Goal: Task Accomplishment & Management: Use online tool/utility

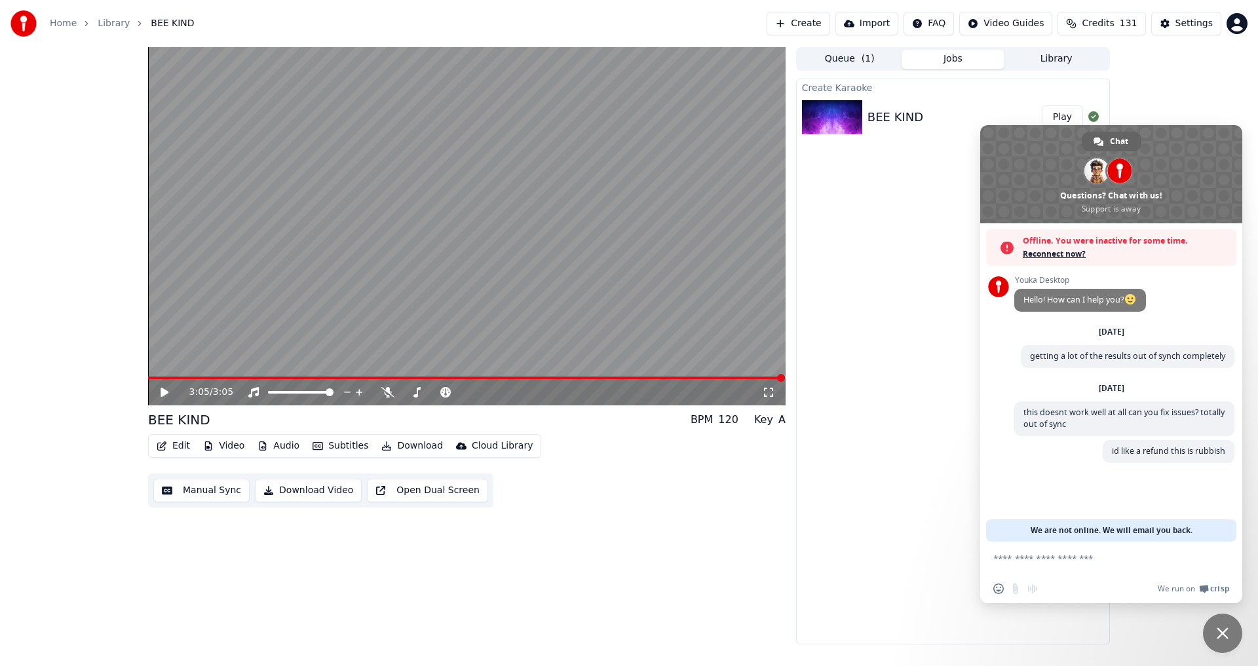
click at [1067, 58] on button "Library" at bounding box center [1055, 59] width 103 height 19
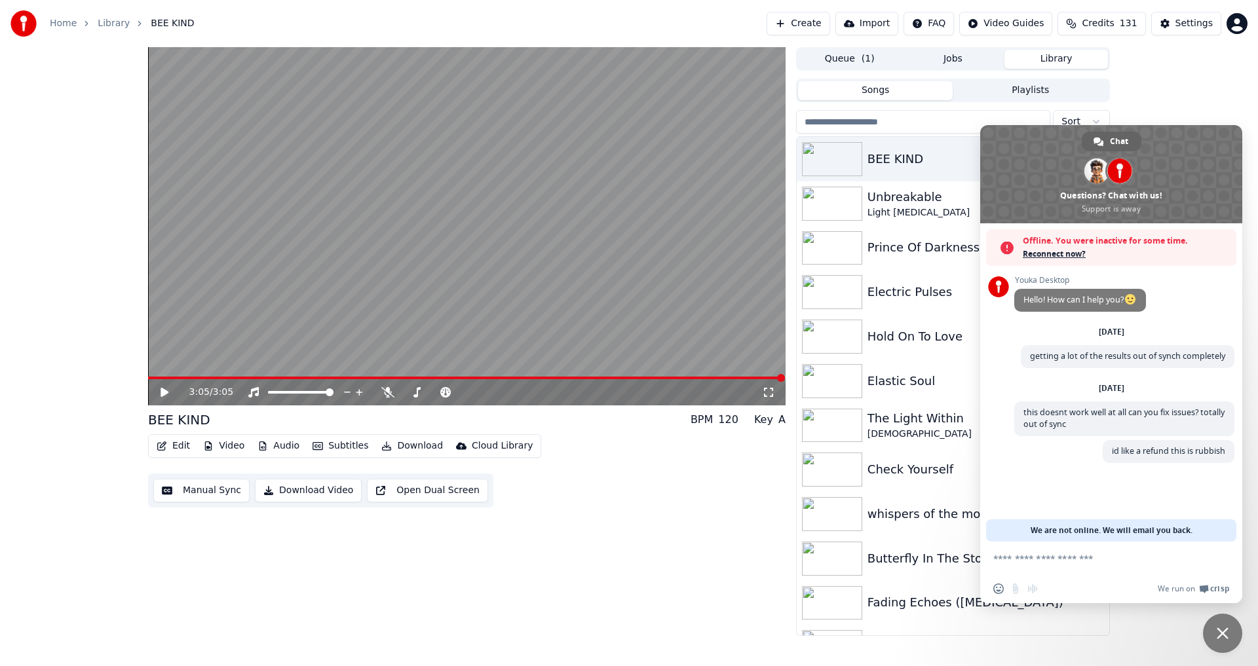
click at [1235, 634] on span "Close chat" at bounding box center [1222, 633] width 39 height 39
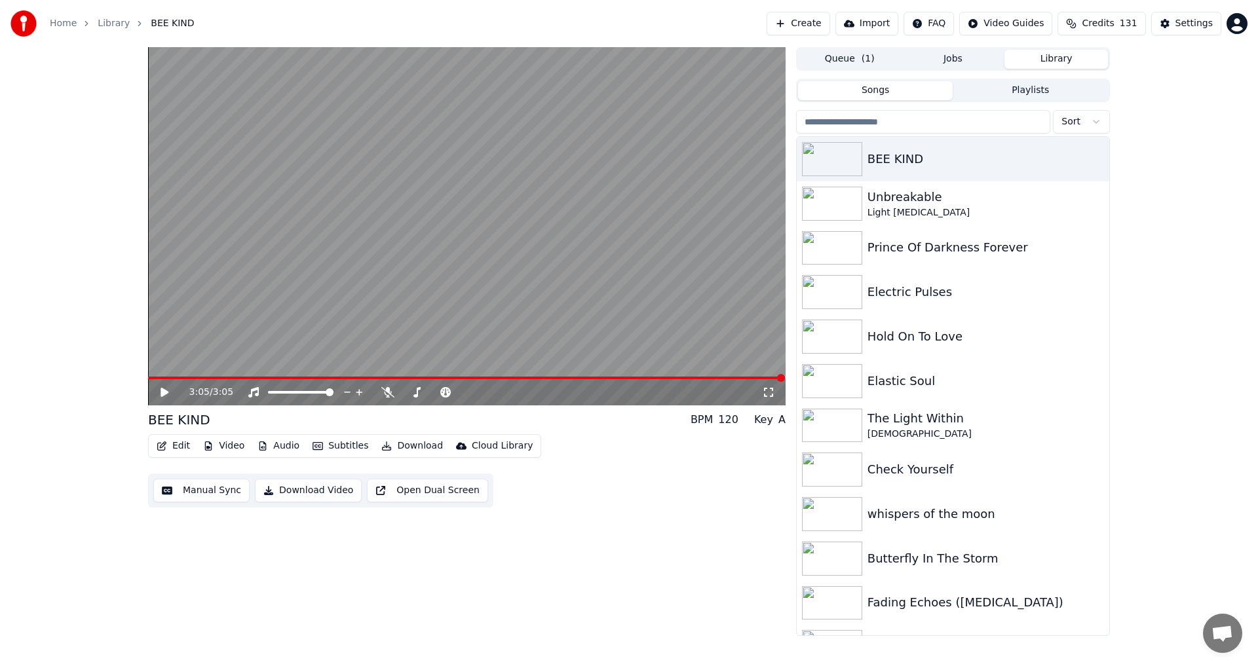
click at [208, 491] on button "Manual Sync" at bounding box center [201, 491] width 96 height 24
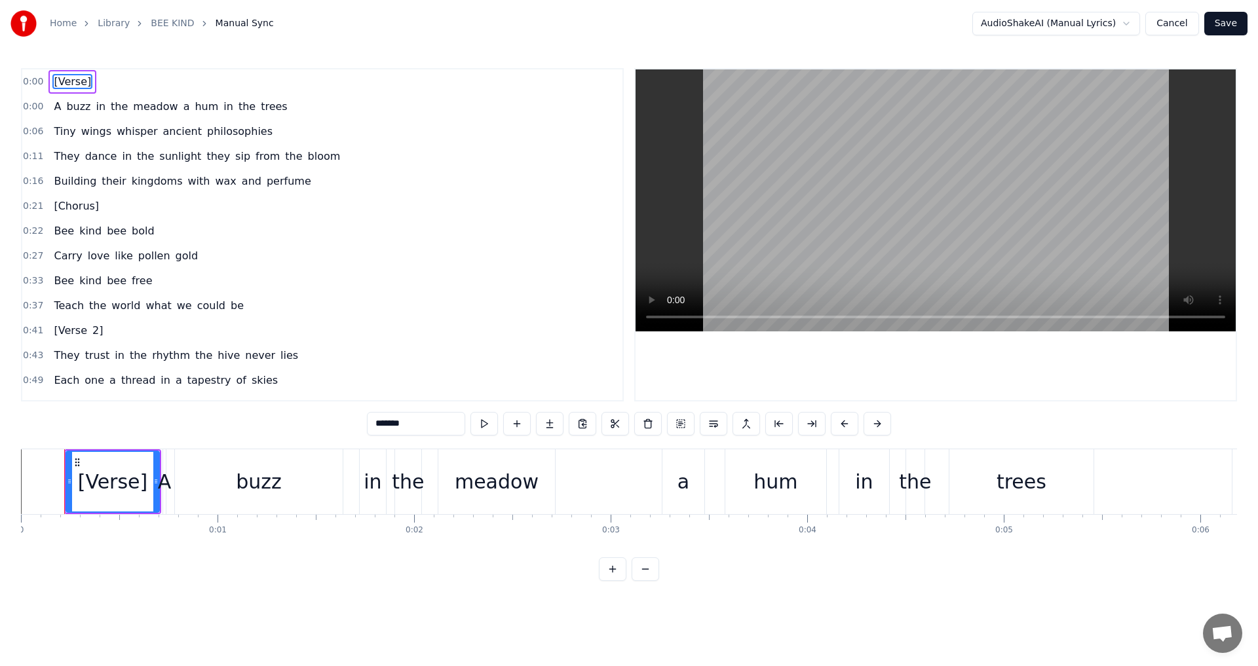
click at [64, 19] on link "Home" at bounding box center [63, 23] width 27 height 13
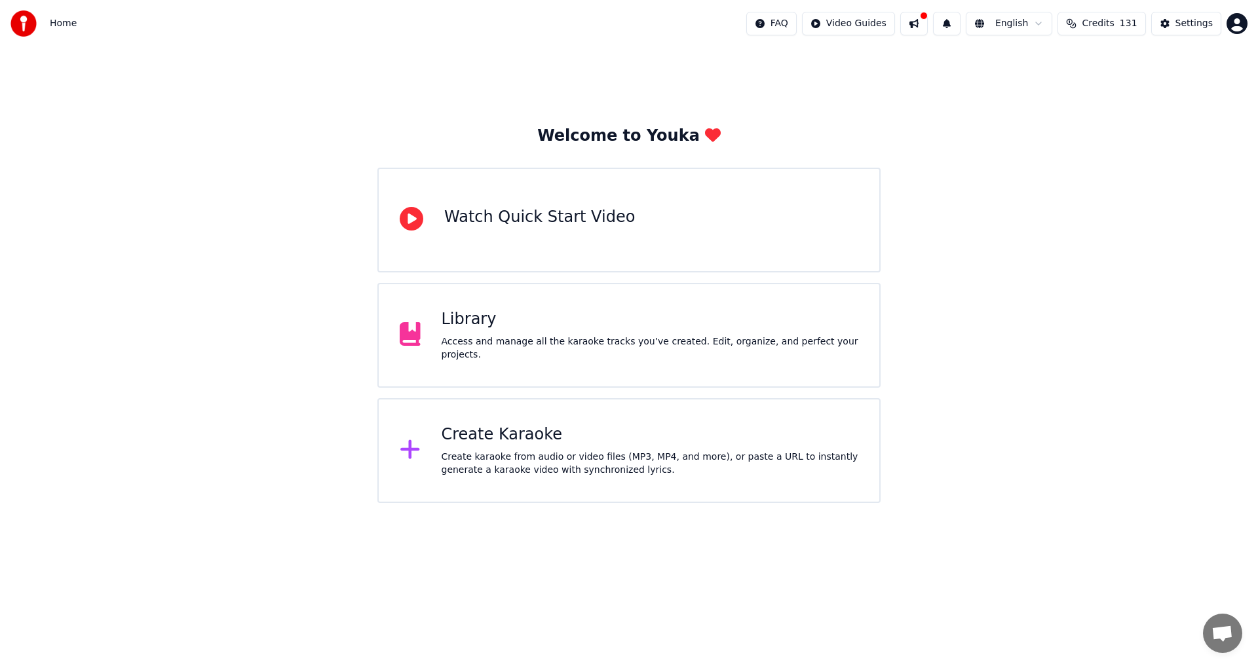
click at [663, 441] on div "Create Karaoke" at bounding box center [649, 434] width 417 height 21
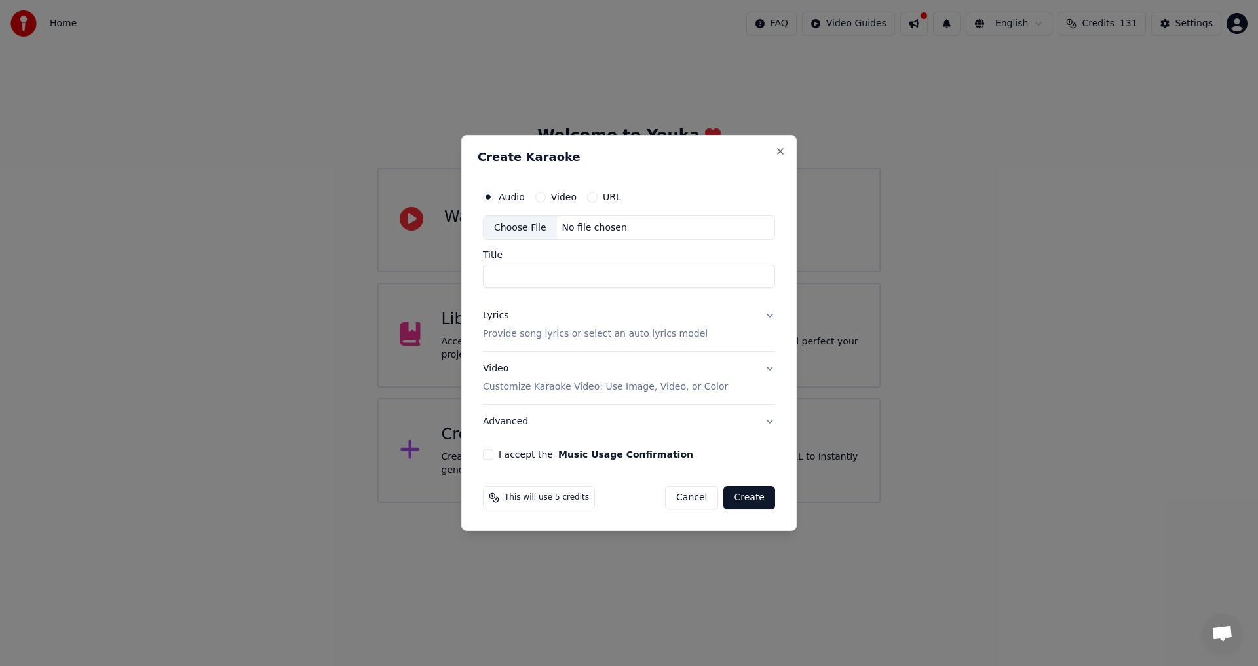
click at [523, 227] on div "Choose File" at bounding box center [519, 228] width 73 height 24
type input "**********"
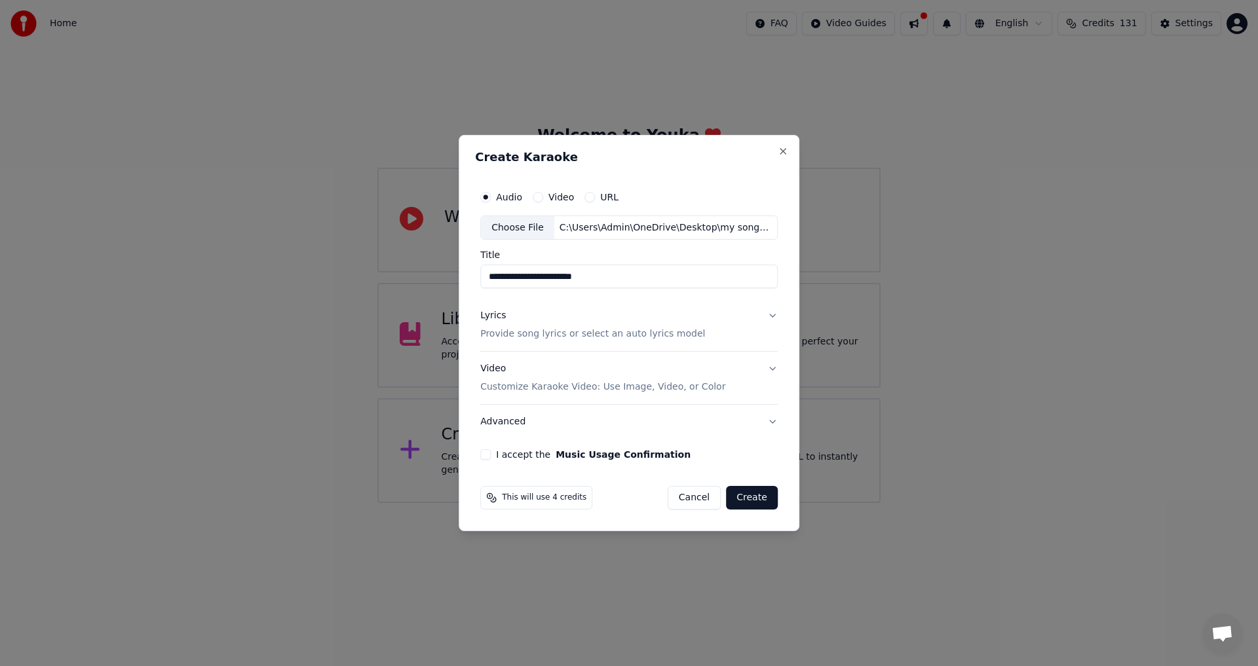
click at [539, 333] on p "Provide song lyrics or select an auto lyrics model" at bounding box center [592, 334] width 225 height 13
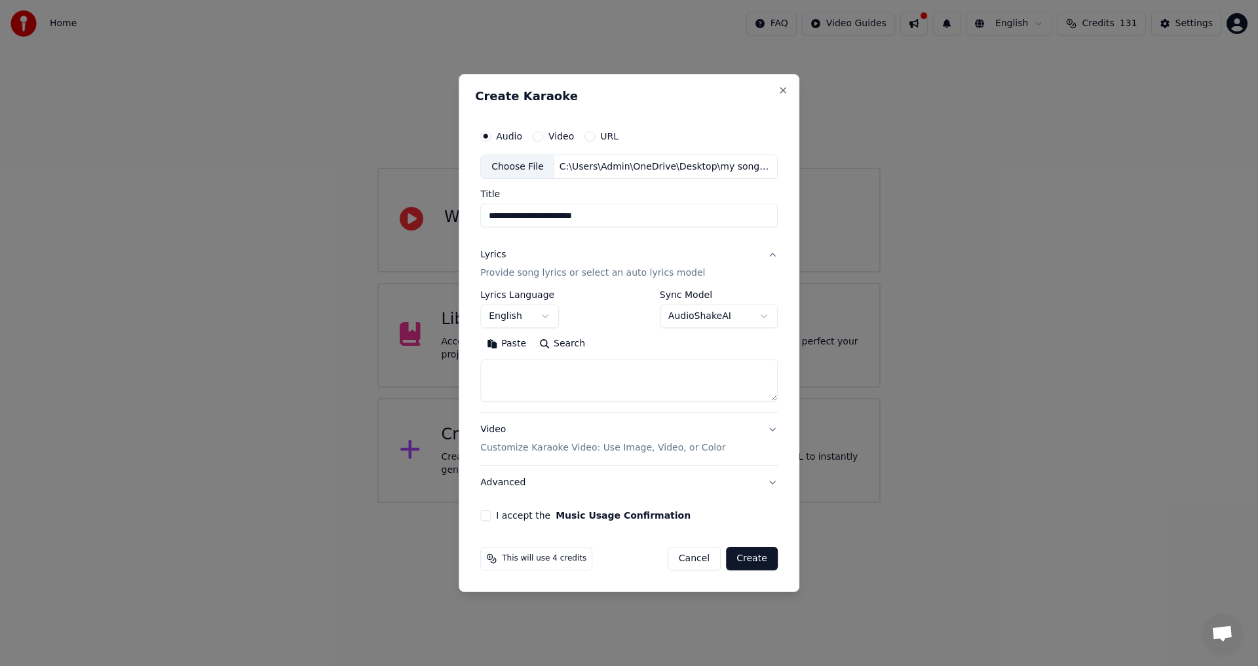
click at [509, 345] on button "Paste" at bounding box center [506, 344] width 52 height 21
click at [614, 447] on p "Customize Karaoke Video: Use Image, Video, or Color" at bounding box center [602, 447] width 245 height 13
type textarea "**********"
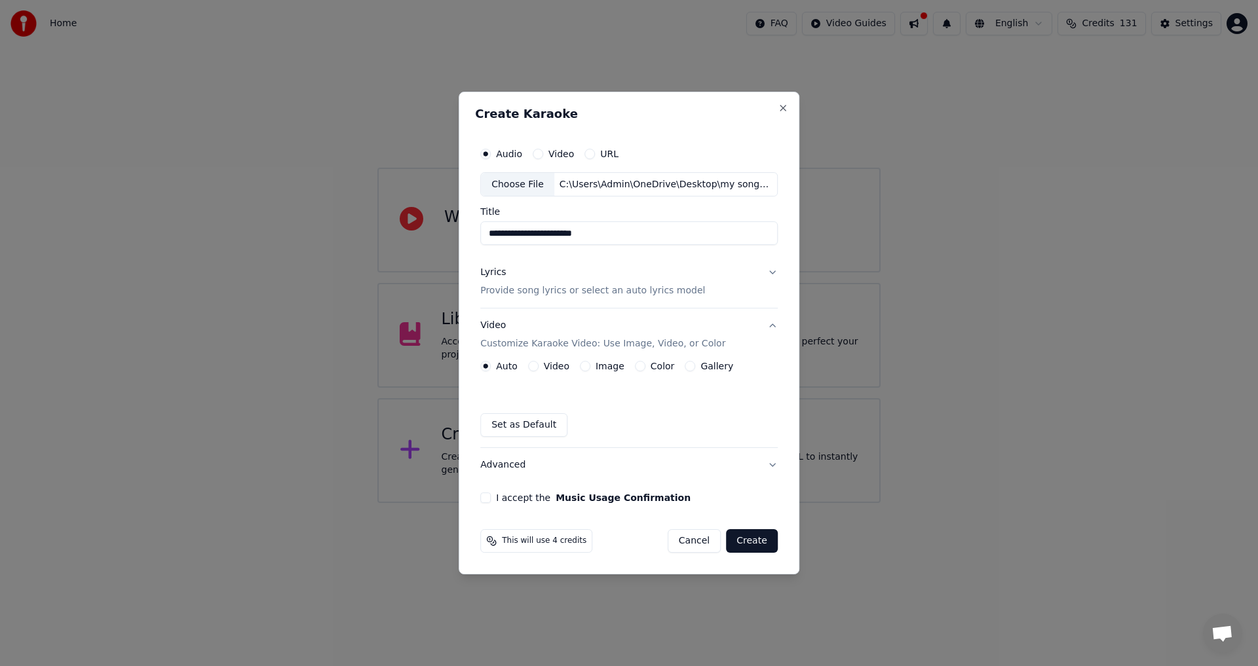
click at [506, 469] on button "Advanced" at bounding box center [628, 465] width 297 height 34
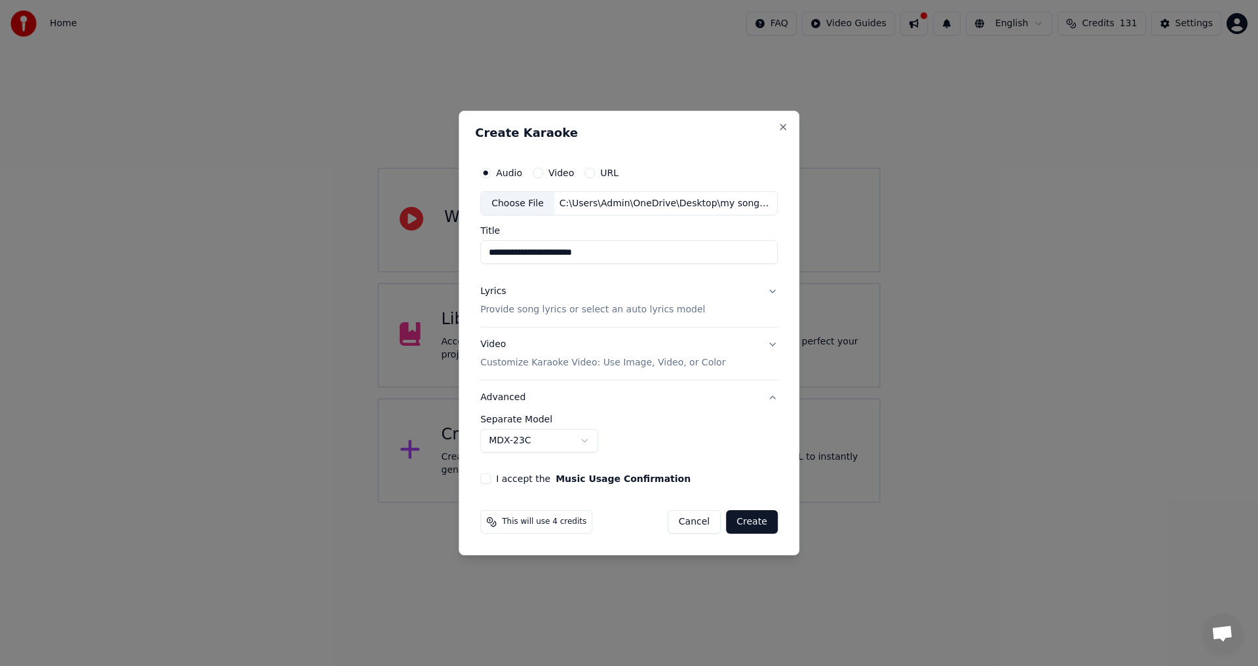
click at [563, 443] on body "**********" at bounding box center [629, 251] width 1258 height 503
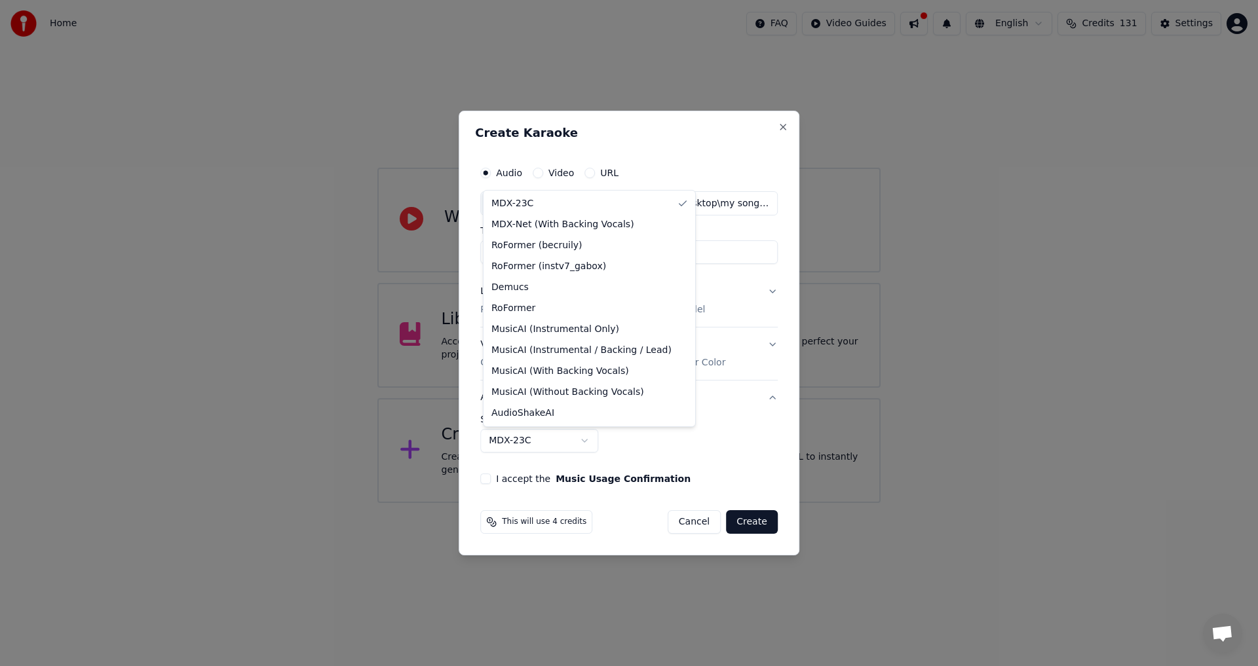
select select "**********"
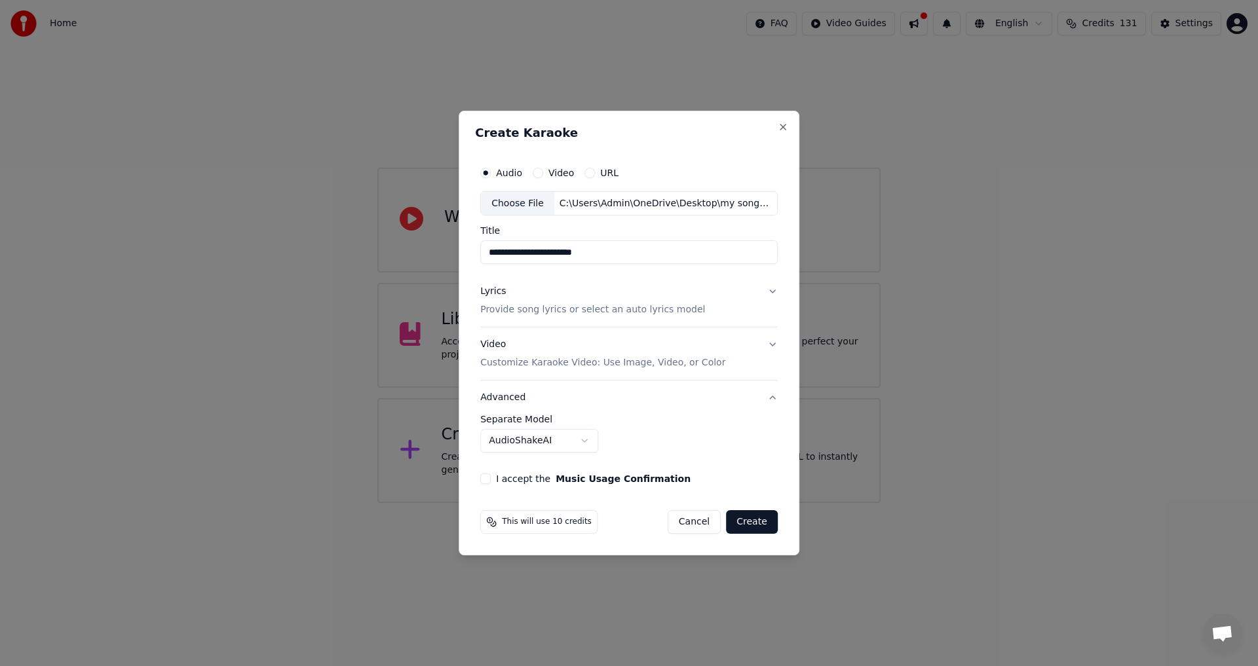
click at [488, 479] on button "I accept the Music Usage Confirmation" at bounding box center [485, 479] width 10 height 10
click at [748, 518] on button "Create" at bounding box center [752, 522] width 52 height 24
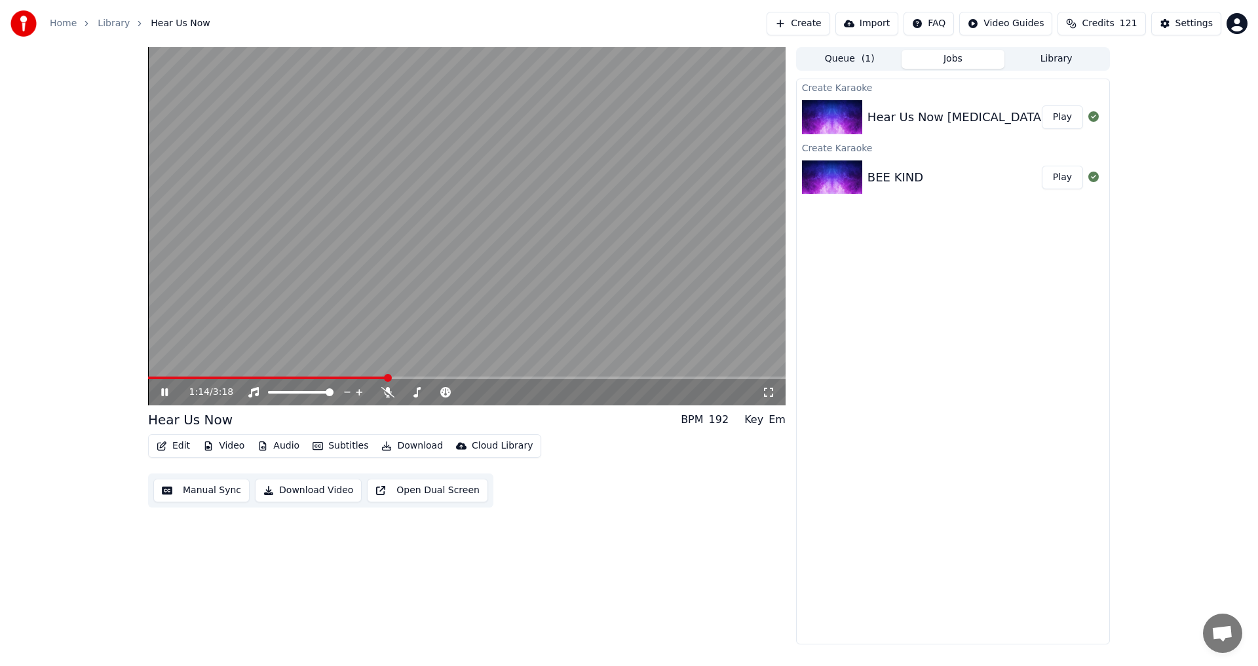
click at [212, 489] on button "Manual Sync" at bounding box center [201, 491] width 96 height 24
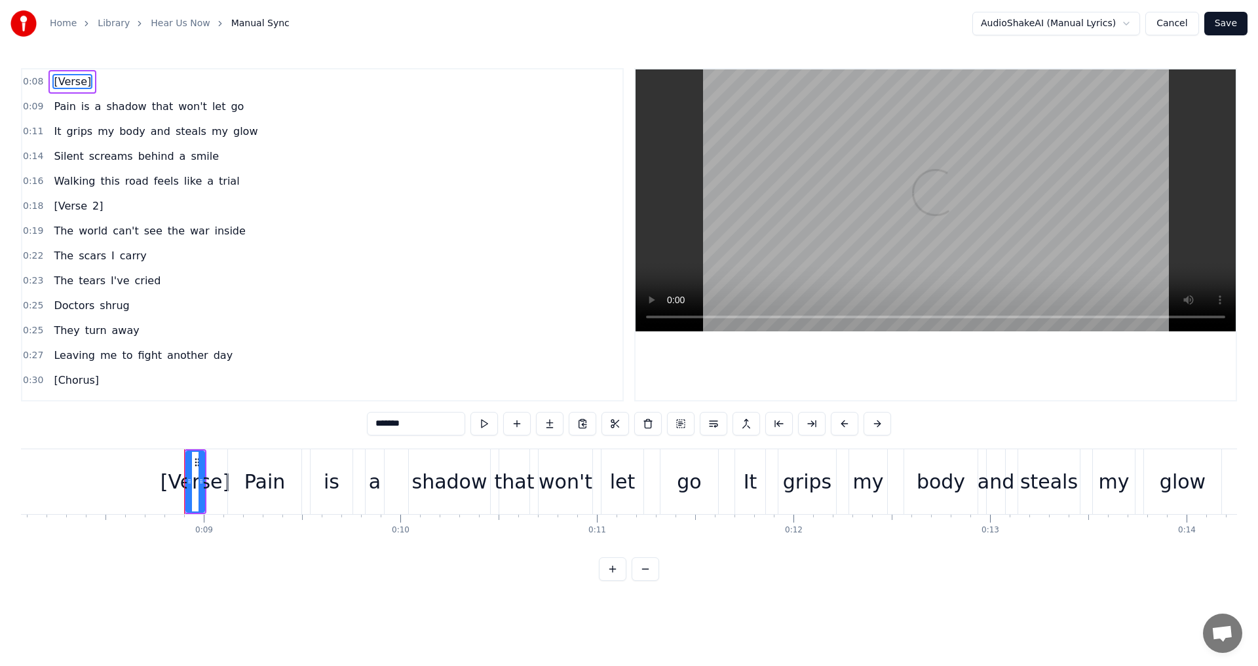
scroll to position [0, 1683]
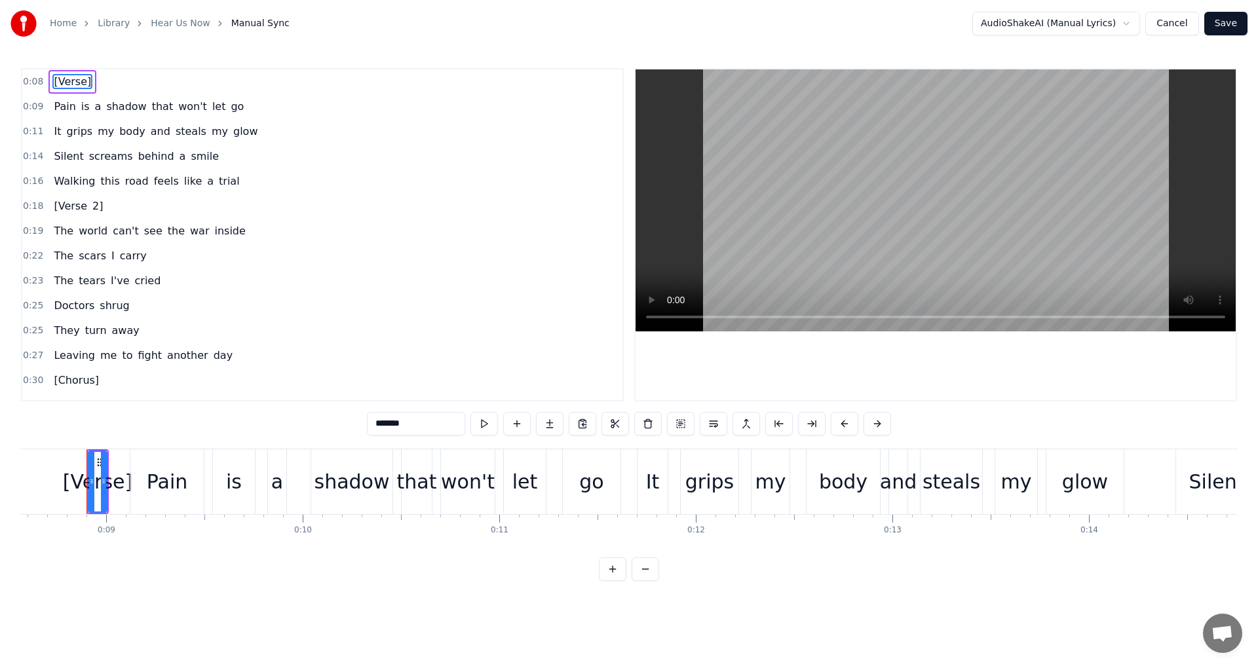
click at [59, 204] on span "[Verse" at bounding box center [70, 205] width 36 height 15
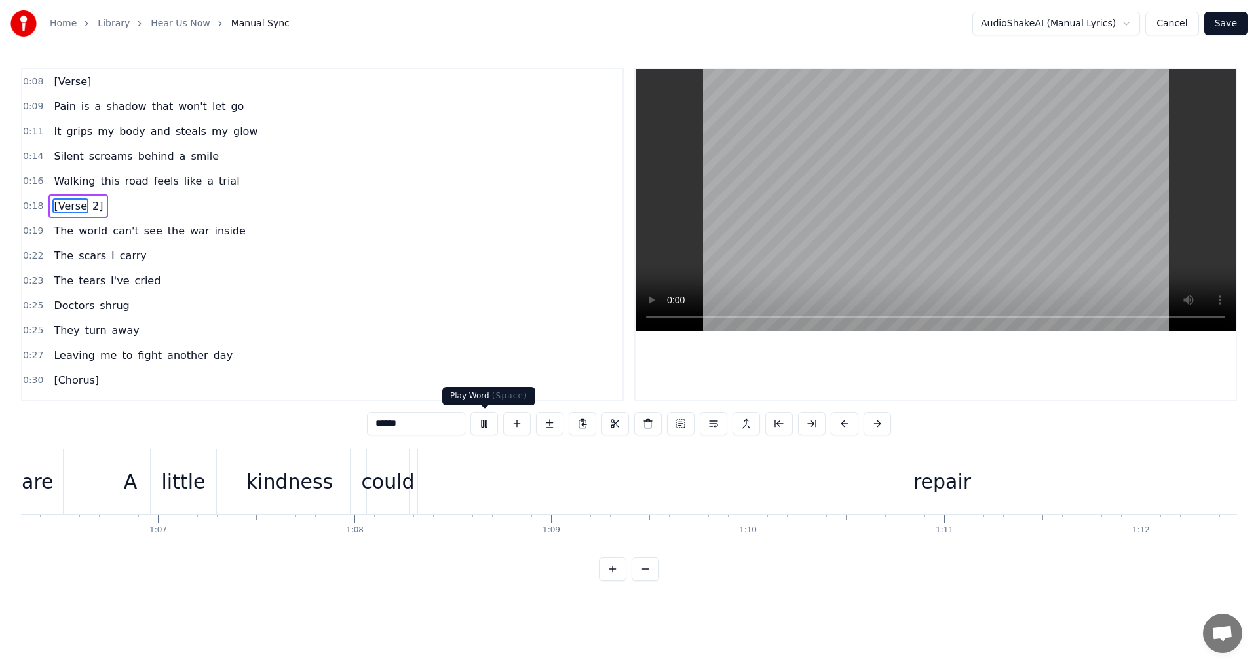
scroll to position [0, 13075]
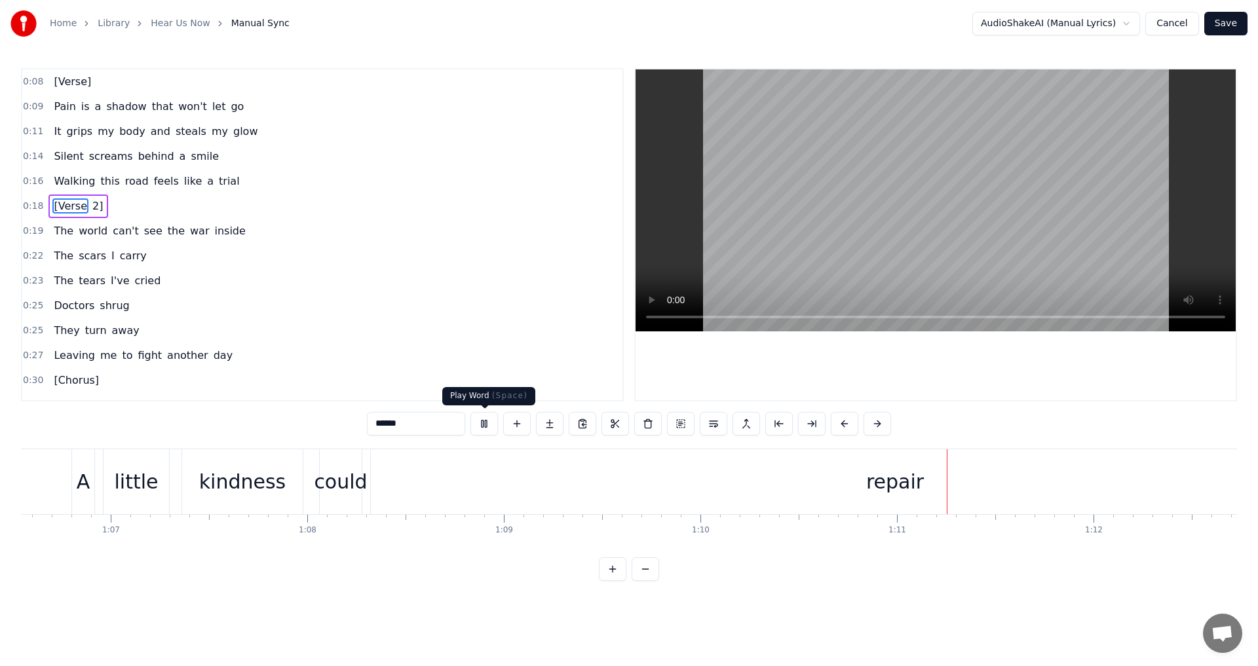
click at [489, 421] on button at bounding box center [484, 424] width 28 height 24
drag, startPoint x: 901, startPoint y: 483, endPoint x: 827, endPoint y: 481, distance: 74.7
click at [827, 481] on div "repair" at bounding box center [895, 481] width 1048 height 65
type input "******"
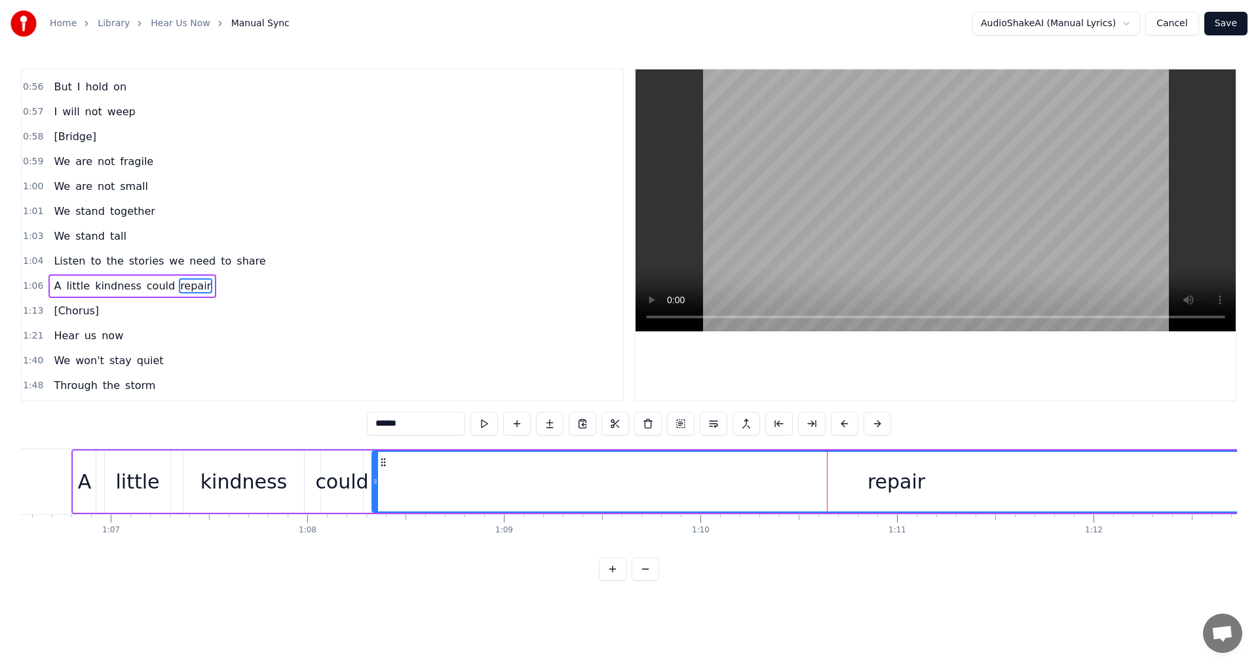
scroll to position [718, 0]
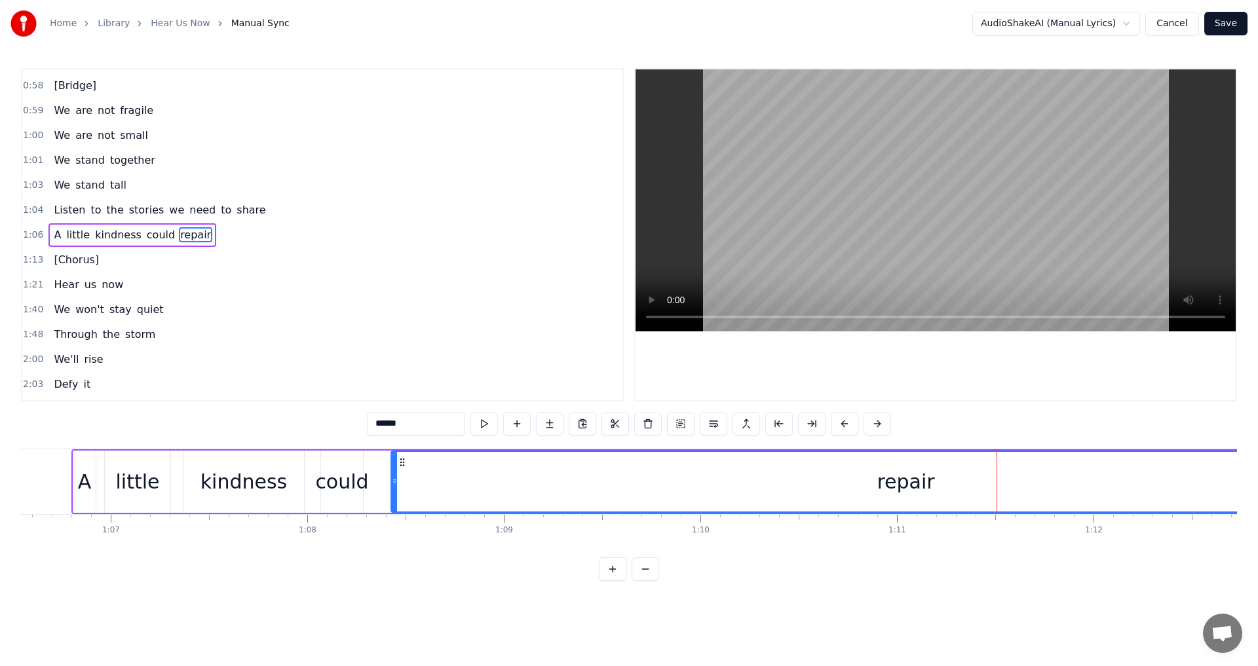
drag, startPoint x: 374, startPoint y: 483, endPoint x: 393, endPoint y: 495, distance: 22.0
click at [393, 495] on div at bounding box center [394, 482] width 5 height 60
drag, startPoint x: 394, startPoint y: 481, endPoint x: 371, endPoint y: 479, distance: 23.6
click at [371, 479] on icon at bounding box center [370, 481] width 5 height 10
drag, startPoint x: 434, startPoint y: 474, endPoint x: 415, endPoint y: 473, distance: 19.0
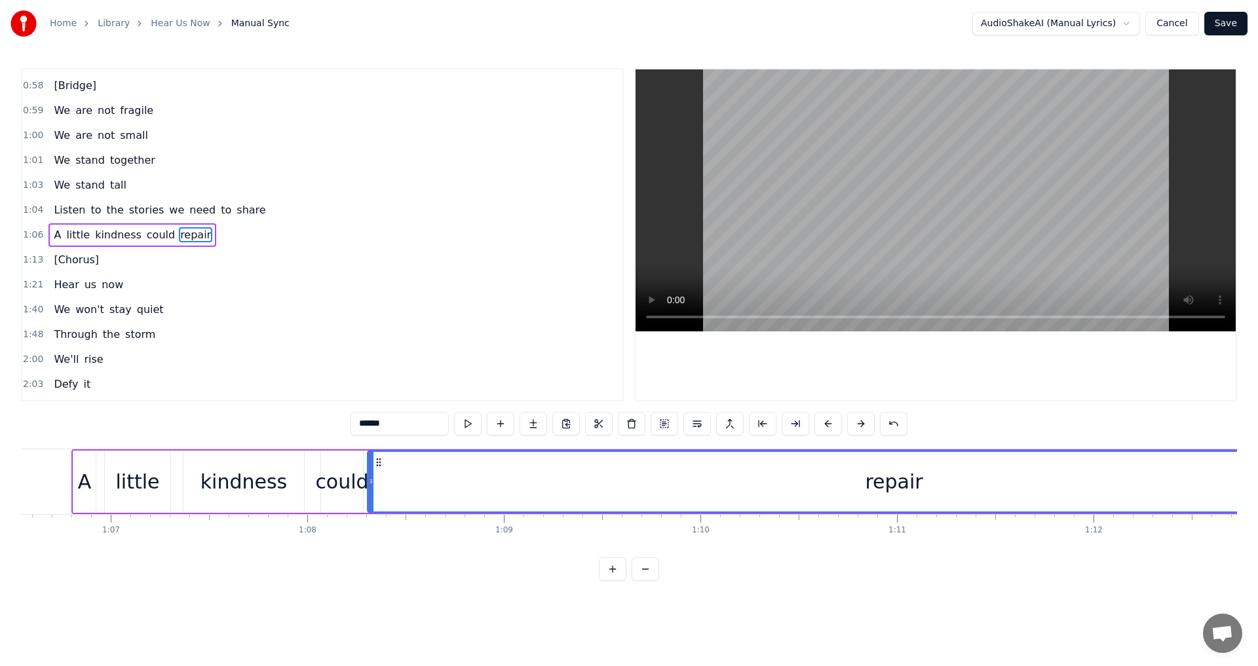
click at [415, 473] on div "repair" at bounding box center [893, 482] width 1051 height 60
click at [531, 486] on div "repair" at bounding box center [893, 482] width 1051 height 60
click at [901, 479] on div "repair" at bounding box center [894, 481] width 58 height 29
click at [901, 484] on div "repair" at bounding box center [894, 481] width 58 height 29
drag, startPoint x: 899, startPoint y: 481, endPoint x: 848, endPoint y: 479, distance: 51.1
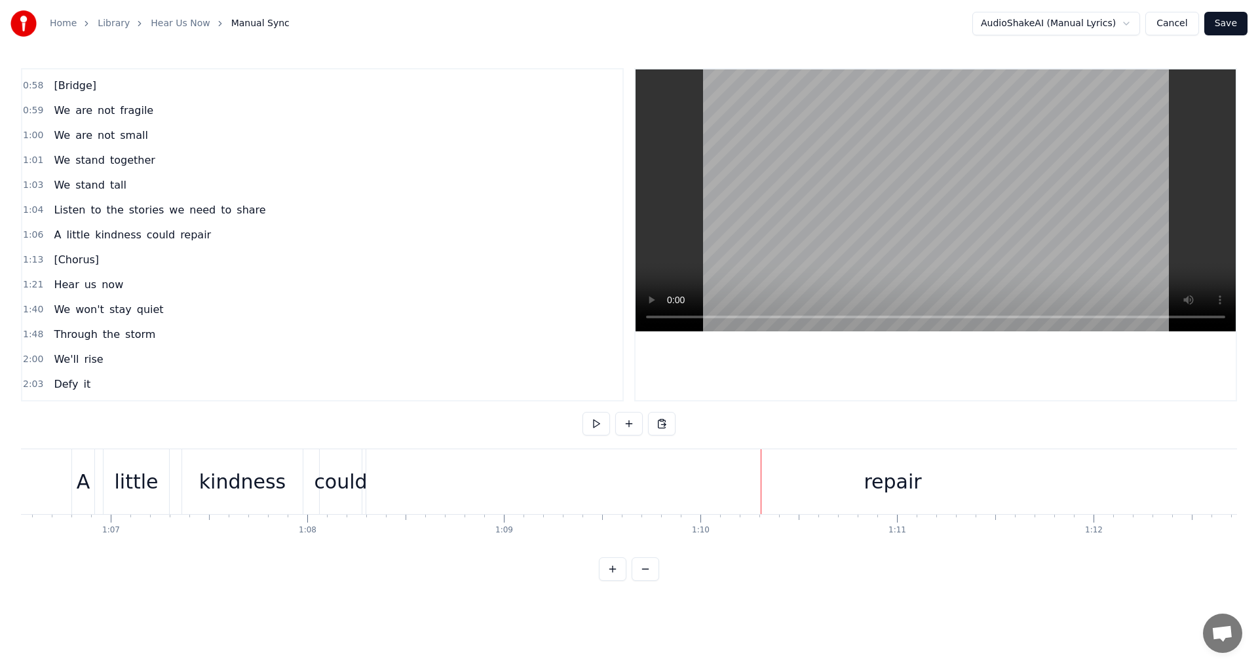
click at [906, 474] on div "repair" at bounding box center [892, 481] width 58 height 29
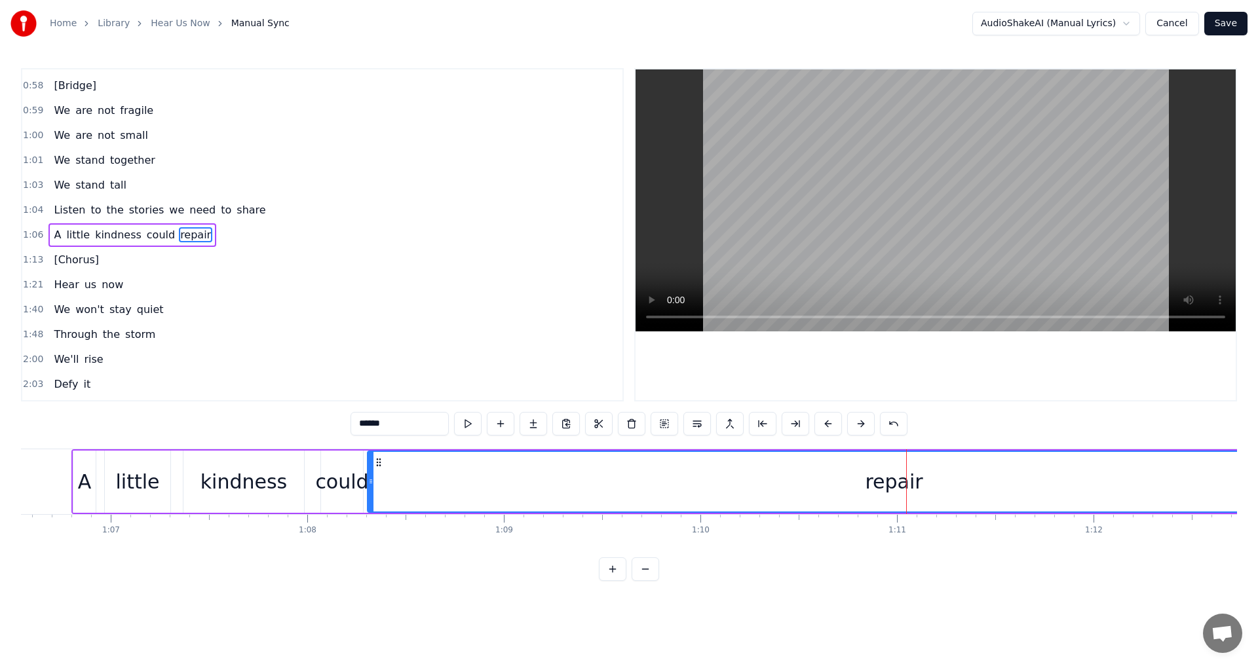
click at [434, 486] on div "repair" at bounding box center [893, 482] width 1051 height 60
click at [430, 473] on div "repair" at bounding box center [893, 482] width 1051 height 60
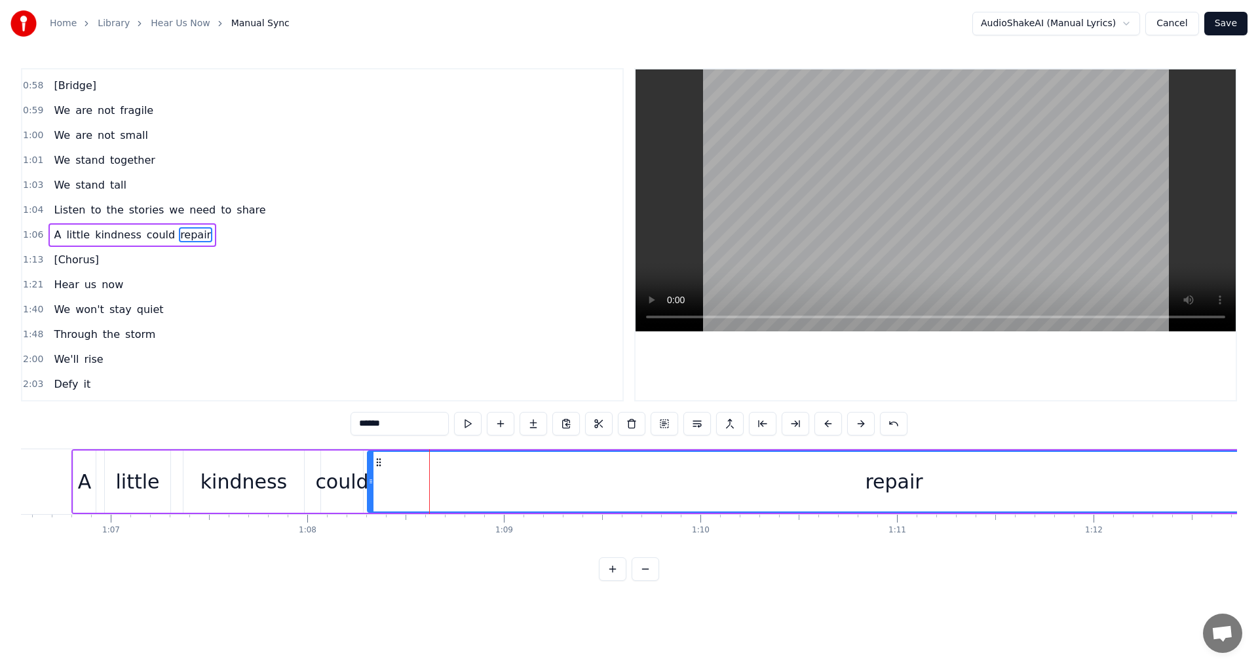
click at [430, 473] on div "repair" at bounding box center [893, 482] width 1051 height 60
click at [891, 481] on div "repair" at bounding box center [894, 481] width 58 height 29
click at [563, 424] on button at bounding box center [566, 424] width 28 height 24
click at [423, 478] on div "repair" at bounding box center [893, 482] width 1051 height 60
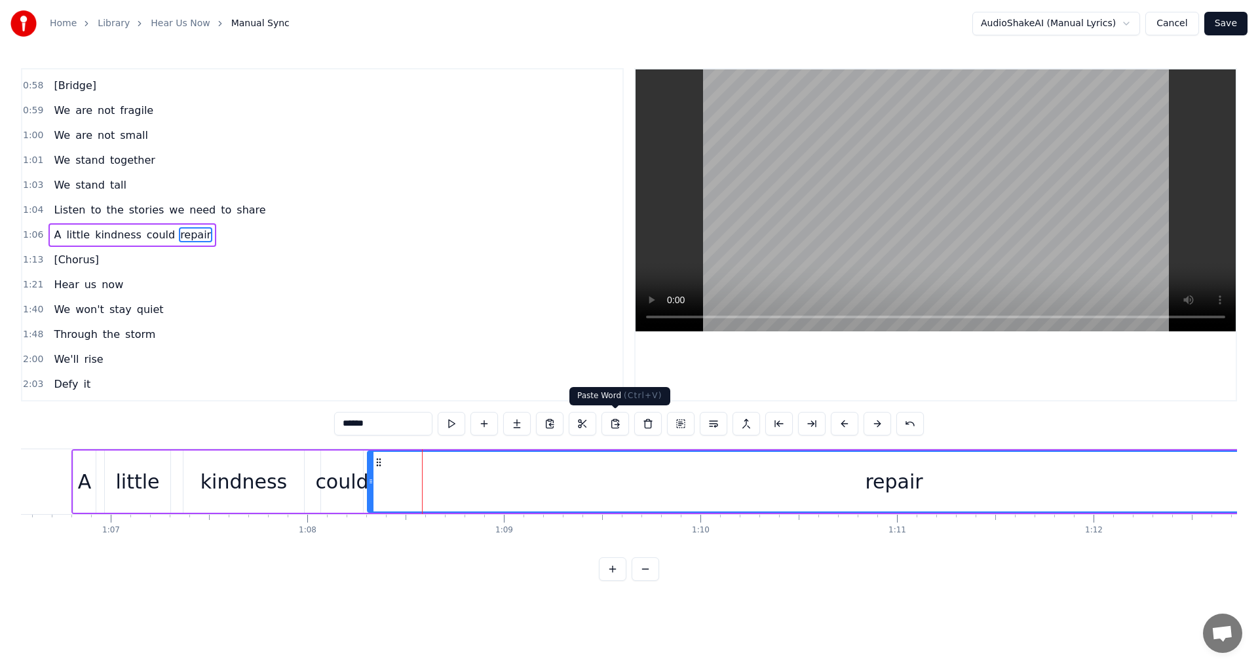
click at [618, 421] on button at bounding box center [615, 424] width 28 height 24
drag, startPoint x: 884, startPoint y: 485, endPoint x: 843, endPoint y: 487, distance: 41.3
click at [843, 487] on div "repair" at bounding box center [893, 482] width 1051 height 60
click at [453, 428] on button at bounding box center [452, 424] width 28 height 24
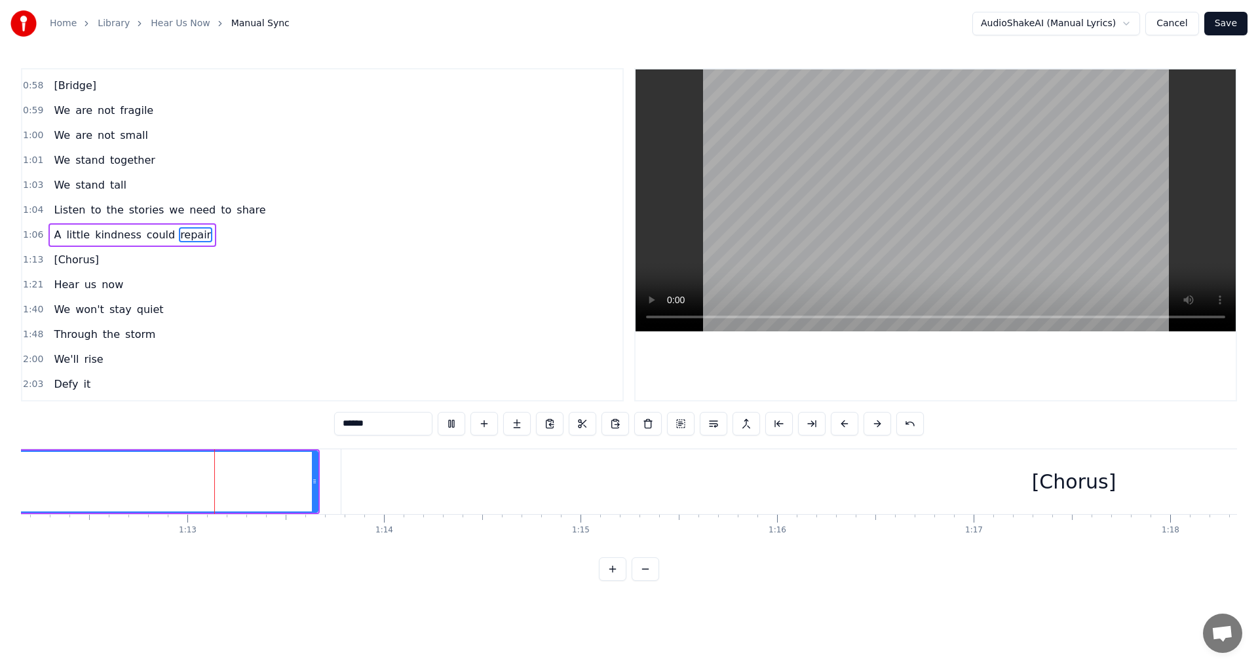
scroll to position [0, 14180]
click at [333, 317] on div "1:40 We won't stay quiet" at bounding box center [322, 309] width 600 height 25
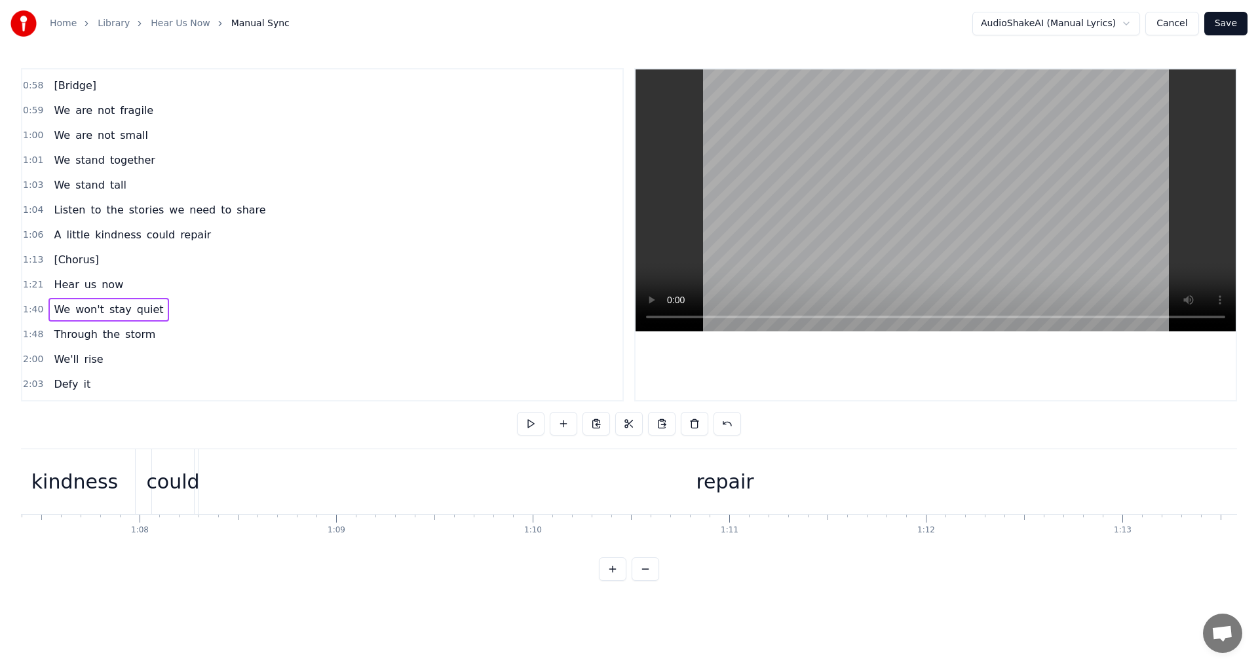
scroll to position [0, 13200]
click at [369, 487] on div "repair" at bounding box center [768, 481] width 1053 height 65
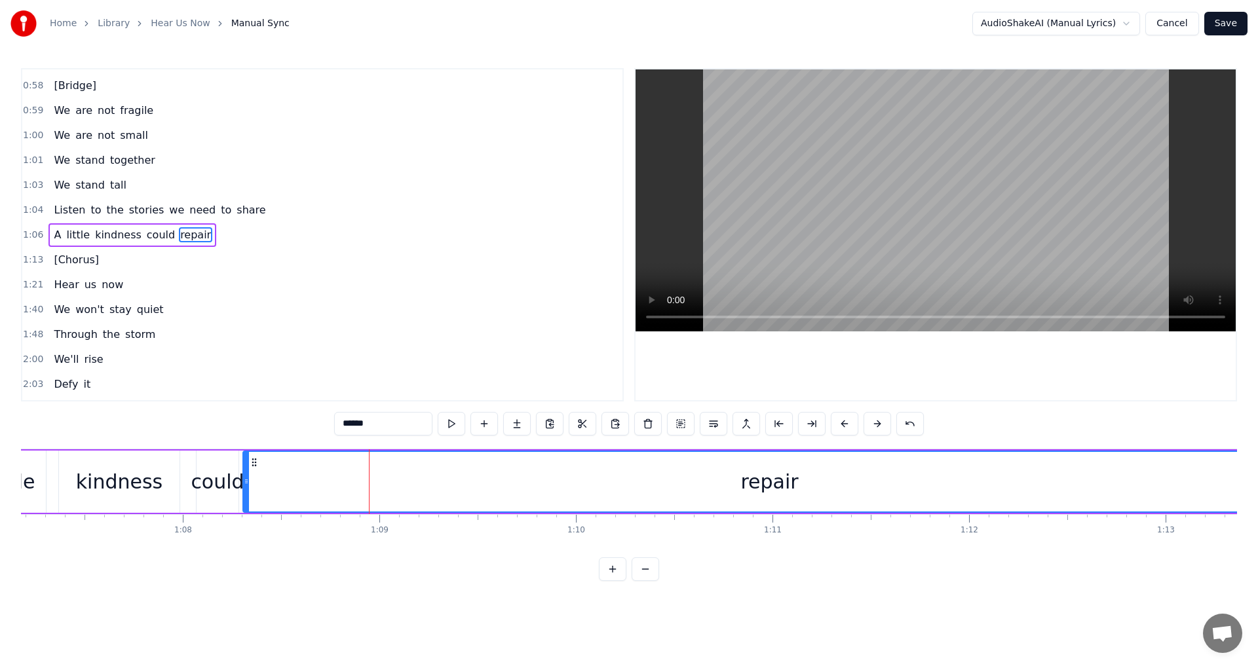
click at [368, 473] on div "repair" at bounding box center [769, 482] width 1051 height 60
click at [574, 489] on html "Home Library Hear Us Now Manual Sync AudioShakeAI (Manual Lyrics) Cancel Save 0…" at bounding box center [629, 301] width 1258 height 602
click at [574, 489] on div "repair" at bounding box center [769, 482] width 1051 height 60
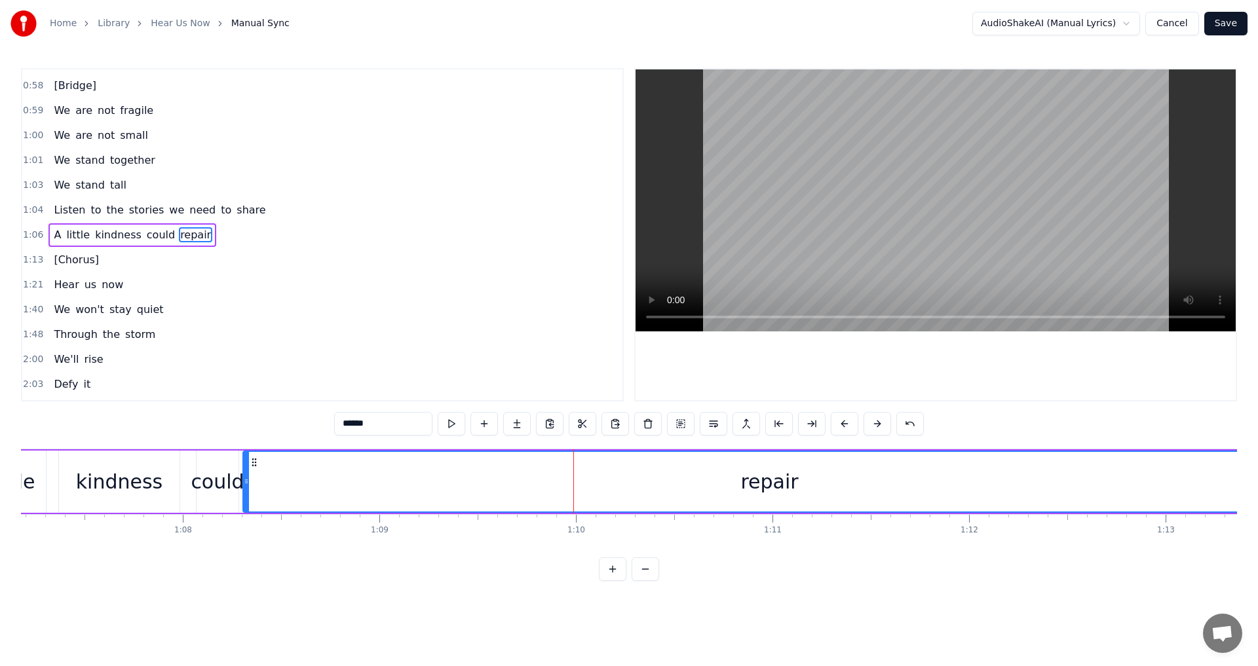
drag, startPoint x: 574, startPoint y: 489, endPoint x: 498, endPoint y: 502, distance: 77.9
click at [492, 504] on div "repair" at bounding box center [769, 482] width 1051 height 60
drag, startPoint x: 652, startPoint y: 481, endPoint x: 517, endPoint y: 493, distance: 135.4
click at [517, 493] on div "repair" at bounding box center [769, 482] width 1051 height 60
drag, startPoint x: 245, startPoint y: 479, endPoint x: 244, endPoint y: 506, distance: 26.2
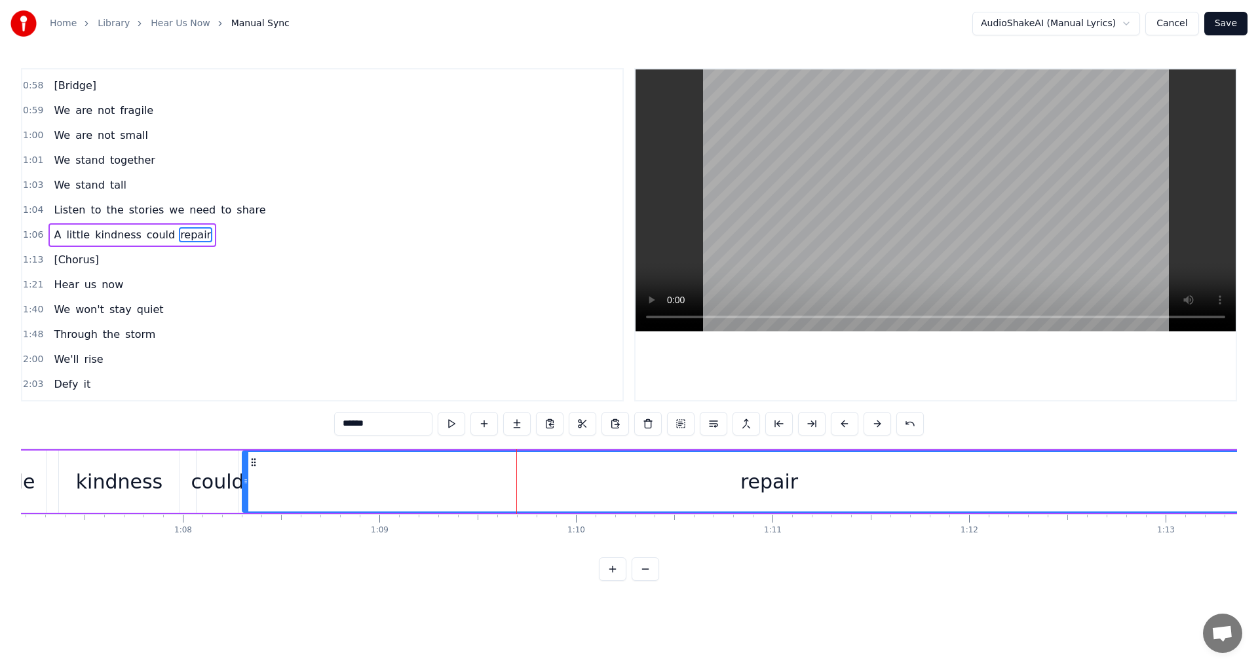
click at [244, 506] on div at bounding box center [245, 482] width 5 height 60
drag, startPoint x: 269, startPoint y: 498, endPoint x: 236, endPoint y: 495, distance: 33.0
click at [269, 498] on div "repair" at bounding box center [769, 482] width 1052 height 60
click at [218, 491] on div "could" at bounding box center [217, 481] width 53 height 29
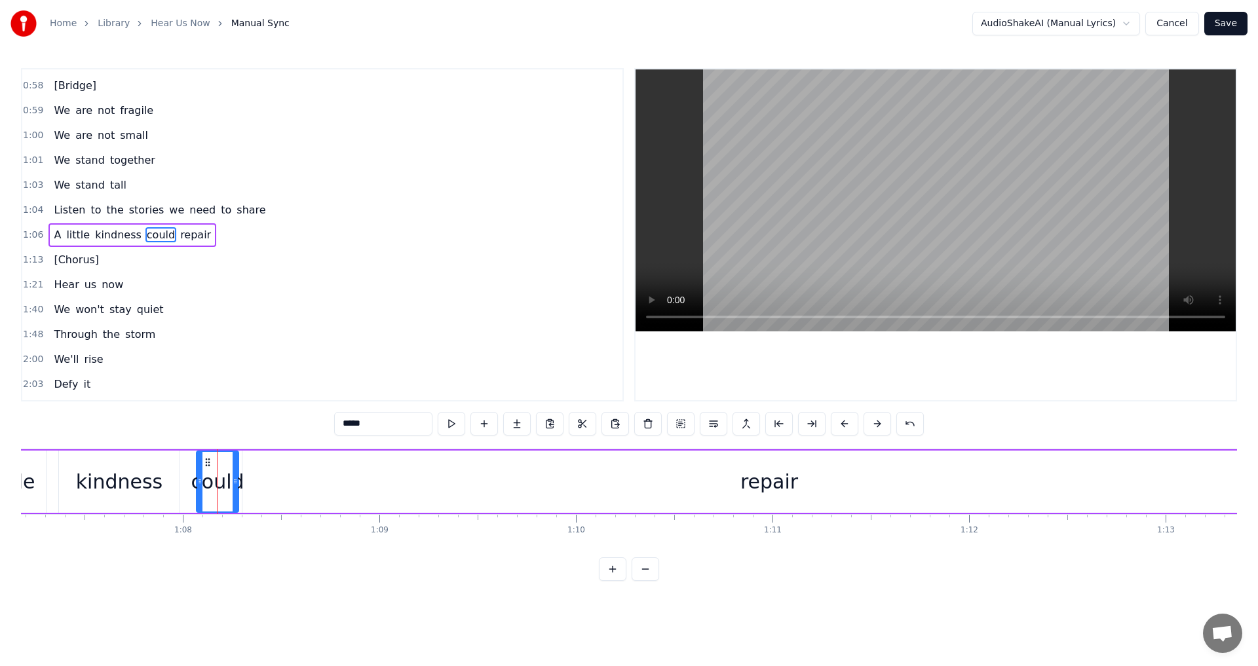
click at [451, 430] on button at bounding box center [452, 424] width 28 height 24
click at [303, 495] on div "repair" at bounding box center [768, 482] width 1053 height 62
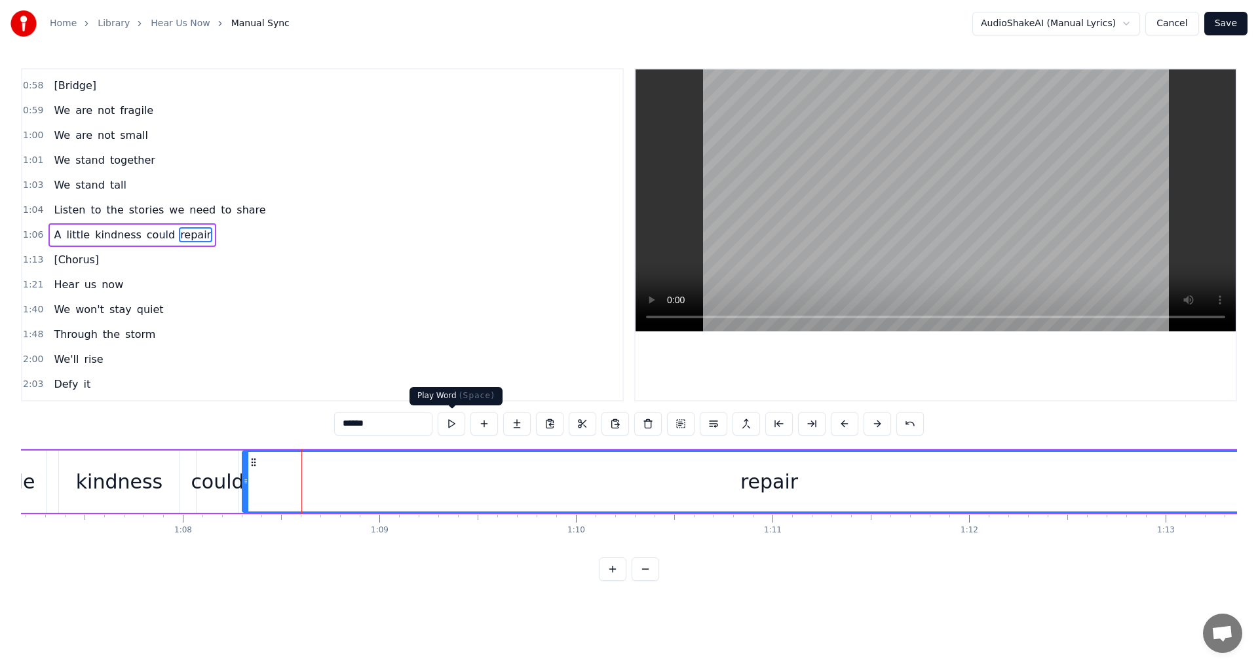
click at [452, 426] on button at bounding box center [452, 424] width 28 height 24
click at [452, 423] on button at bounding box center [452, 424] width 28 height 24
click at [179, 236] on span "repair" at bounding box center [195, 234] width 33 height 15
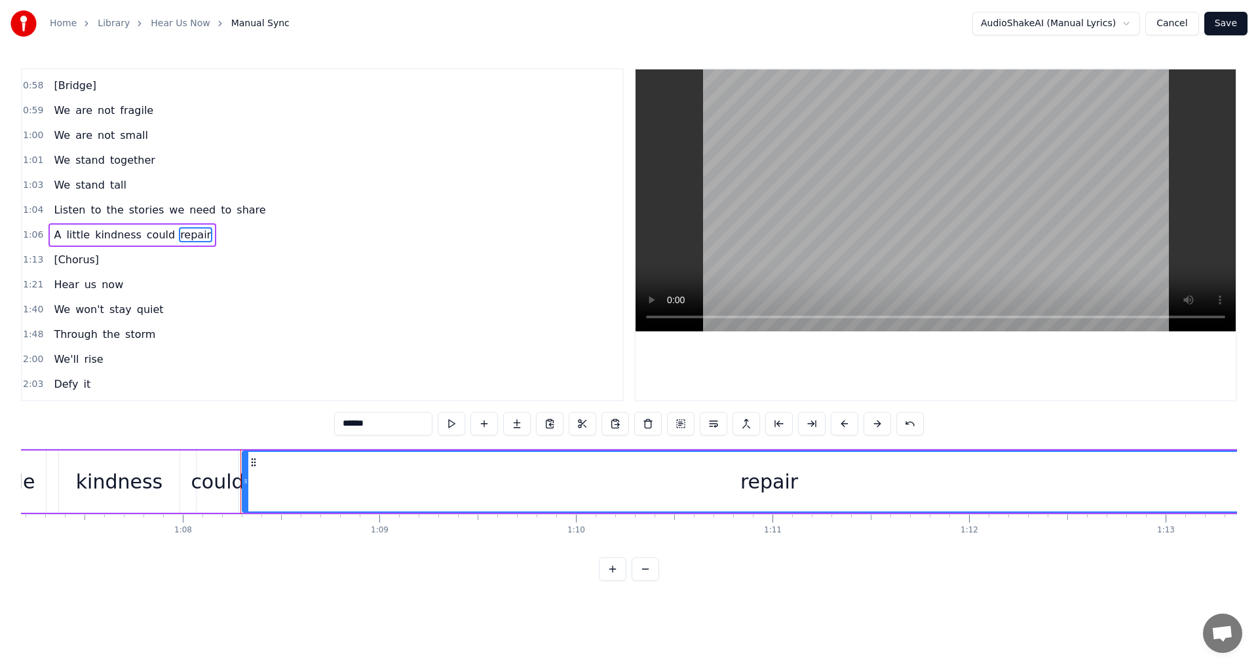
click at [179, 236] on span "repair" at bounding box center [195, 234] width 33 height 15
drag, startPoint x: 773, startPoint y: 482, endPoint x: 746, endPoint y: 498, distance: 31.5
click at [732, 489] on div "repair" at bounding box center [769, 482] width 1052 height 60
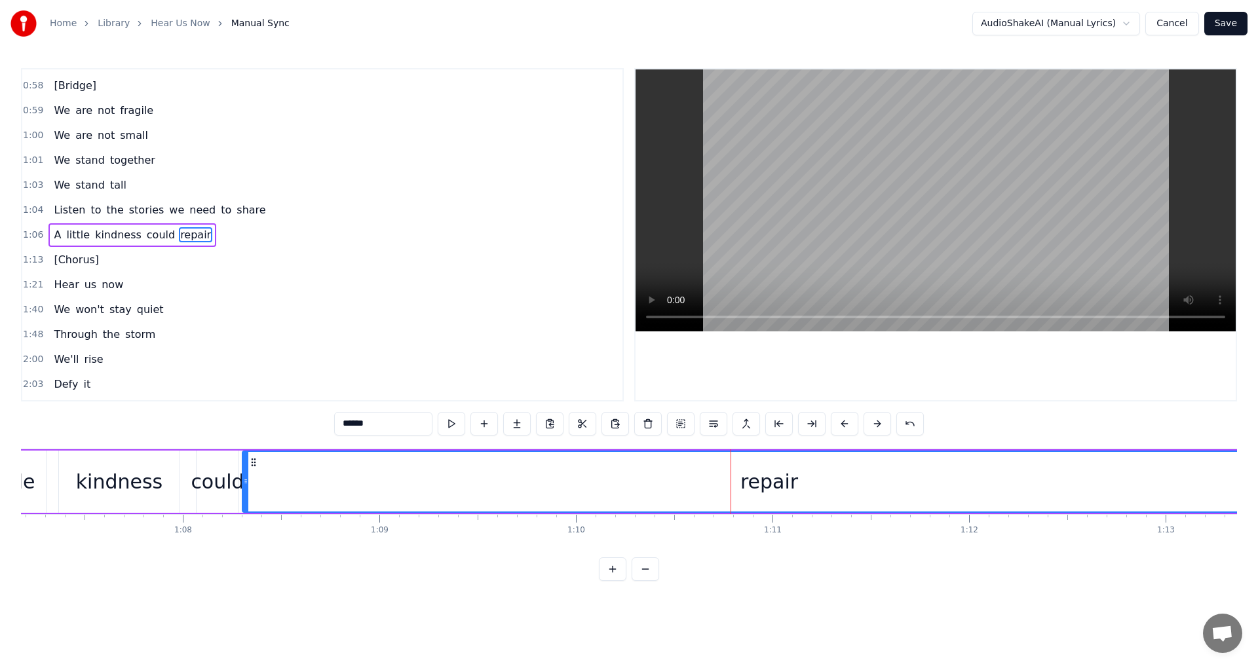
drag, startPoint x: 770, startPoint y: 520, endPoint x: 733, endPoint y: 515, distance: 37.0
drag, startPoint x: 767, startPoint y: 483, endPoint x: 720, endPoint y: 470, distance: 48.9
click at [720, 470] on div "repair" at bounding box center [769, 482] width 1052 height 60
drag, startPoint x: 774, startPoint y: 479, endPoint x: 724, endPoint y: 463, distance: 52.2
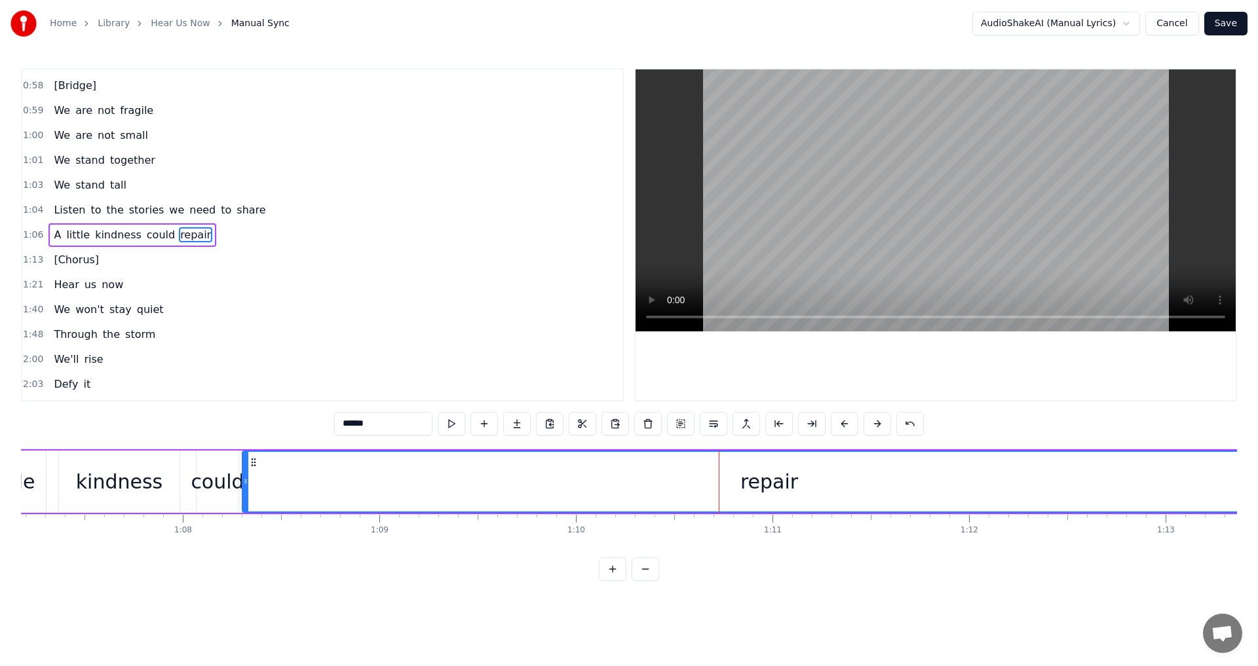
click at [726, 465] on div "repair" at bounding box center [769, 482] width 1052 height 60
drag, startPoint x: 744, startPoint y: 485, endPoint x: 711, endPoint y: 488, distance: 32.9
click at [711, 488] on div "repair" at bounding box center [769, 482] width 1052 height 60
click at [845, 428] on button at bounding box center [845, 424] width 28 height 24
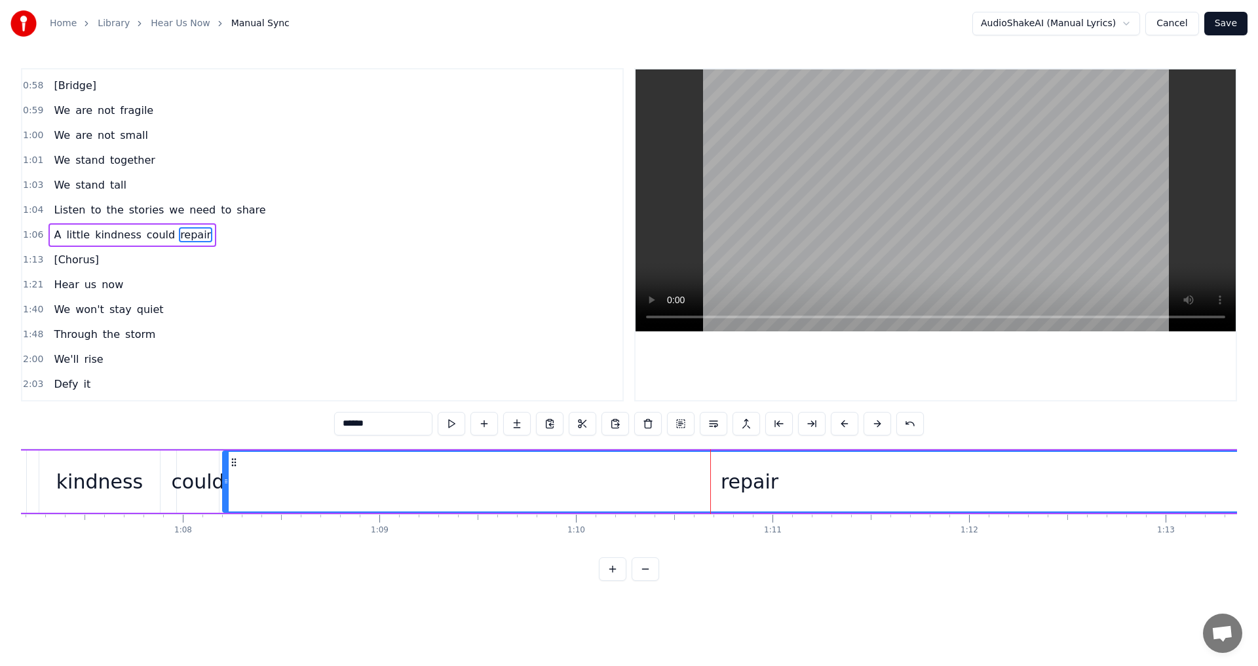
click at [845, 428] on button at bounding box center [845, 424] width 28 height 24
click at [684, 484] on div "repair" at bounding box center [710, 481] width 58 height 29
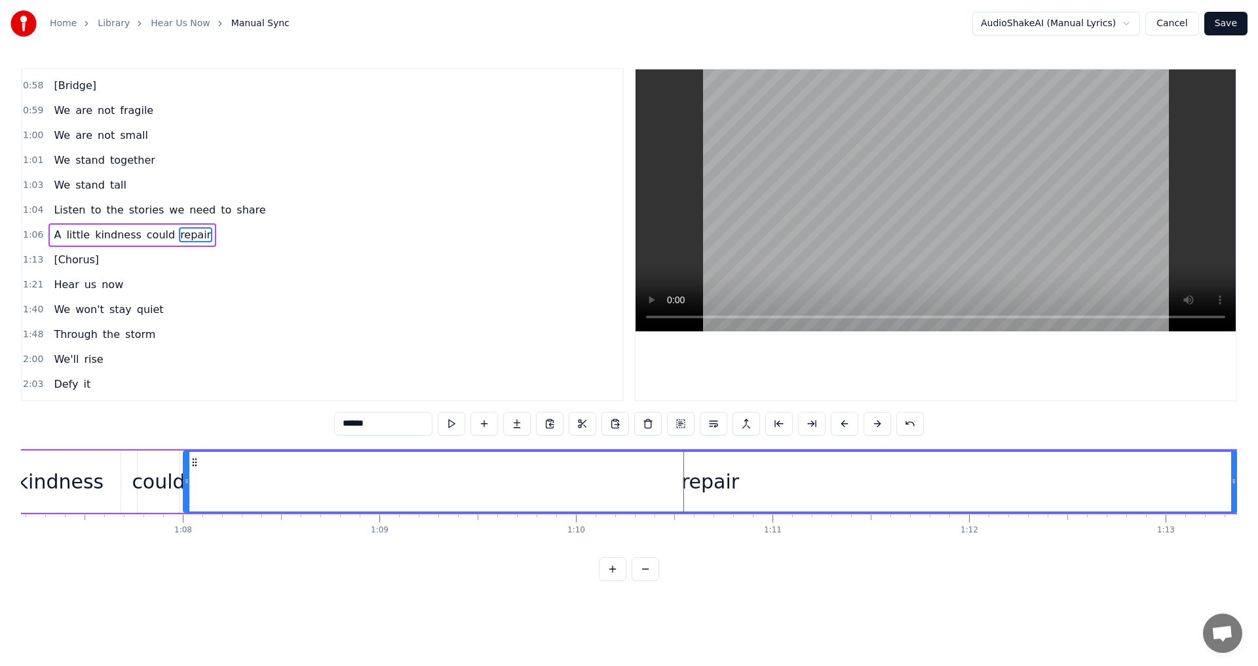
click at [671, 486] on div "repair" at bounding box center [710, 482] width 1052 height 60
click at [586, 422] on button at bounding box center [583, 424] width 28 height 24
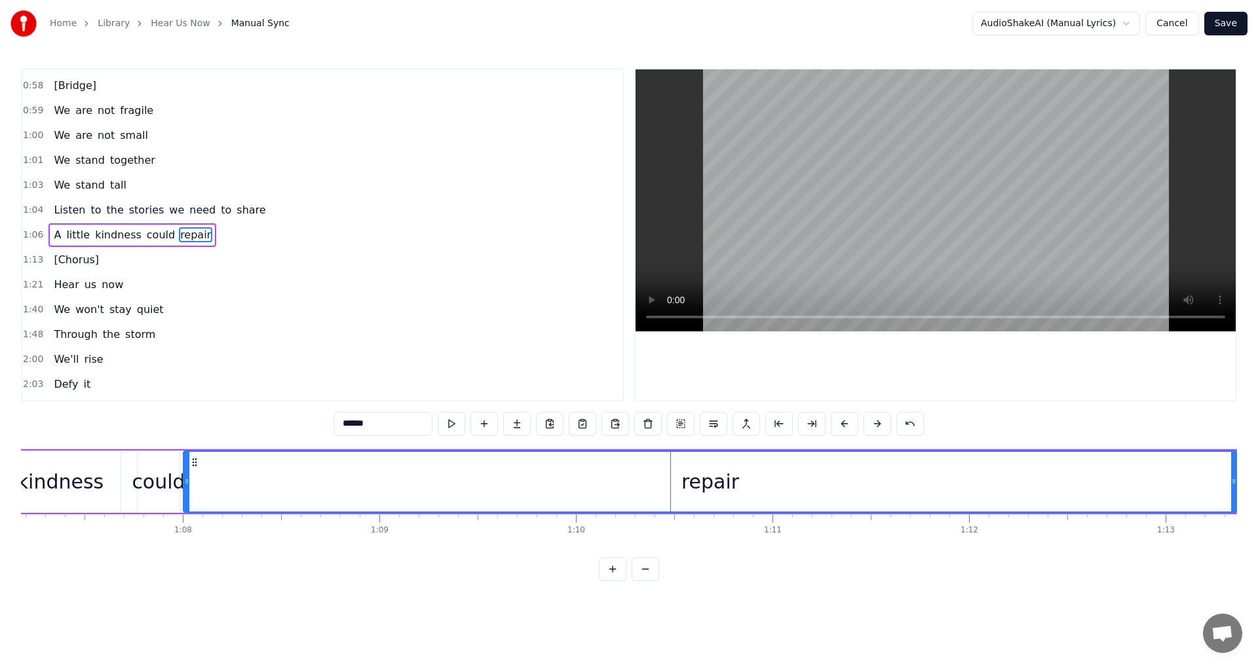
click at [586, 422] on button at bounding box center [583, 424] width 28 height 24
click at [447, 424] on button at bounding box center [452, 424] width 28 height 24
click at [55, 280] on span "Hear" at bounding box center [66, 284] width 28 height 15
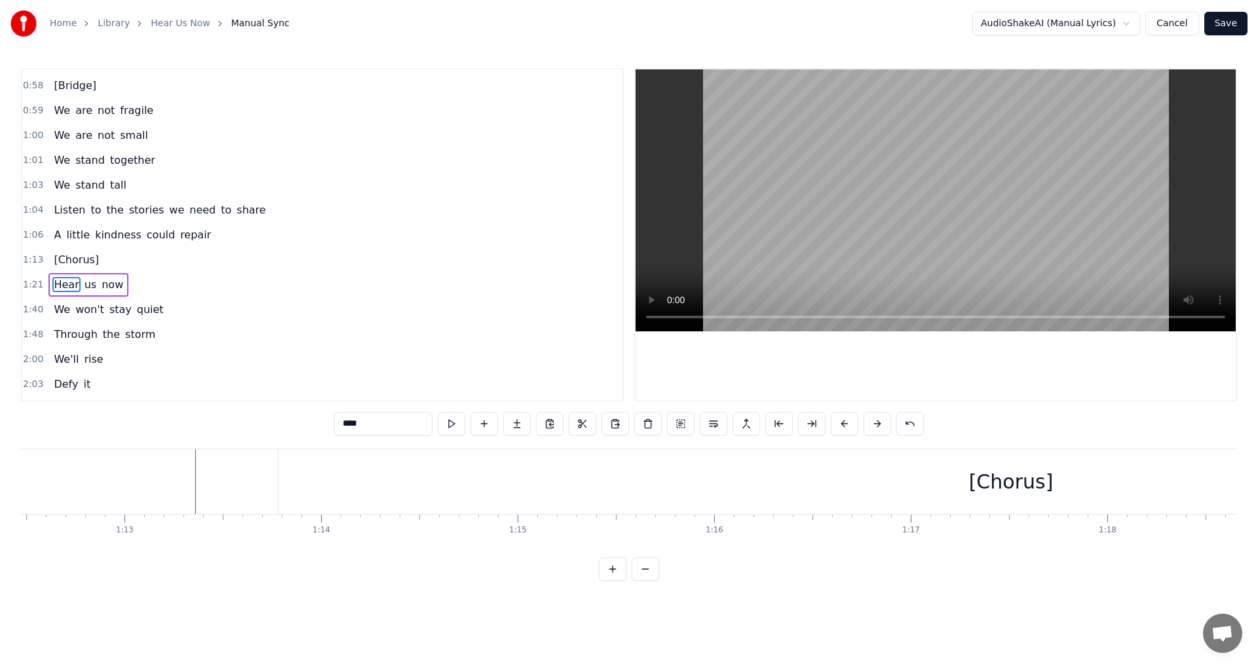
scroll to position [0, 14349]
click at [172, 481] on div "[Chorus]" at bounding box center [902, 481] width 1465 height 65
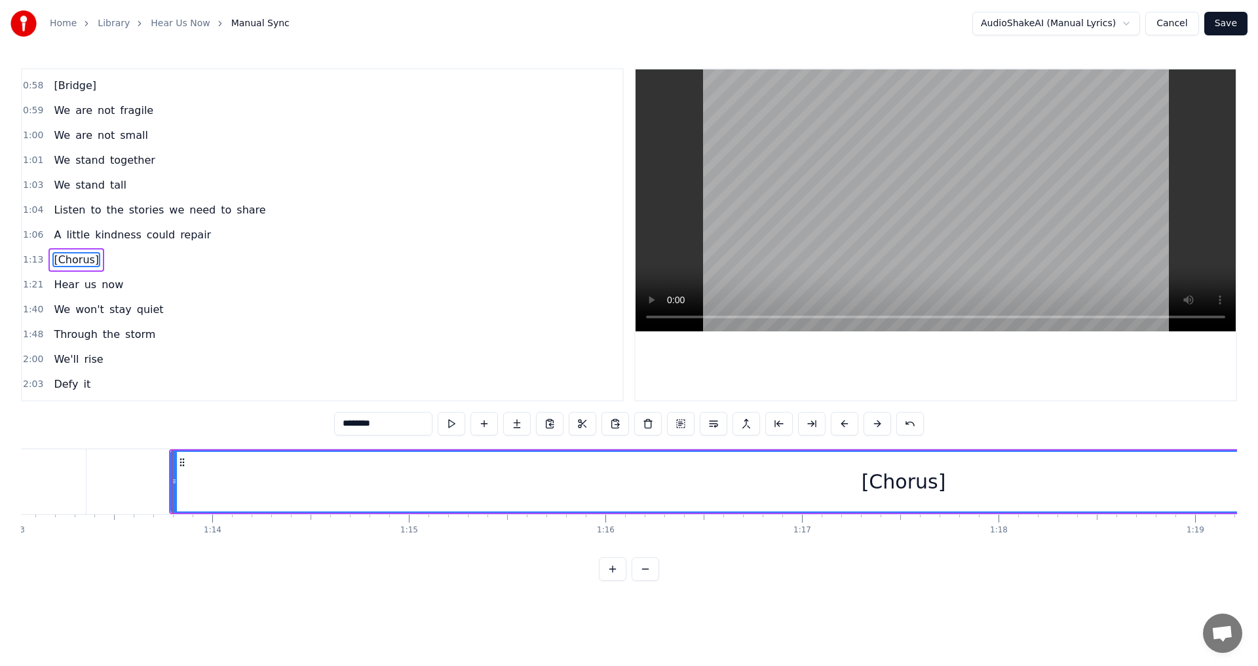
scroll to position [743, 0]
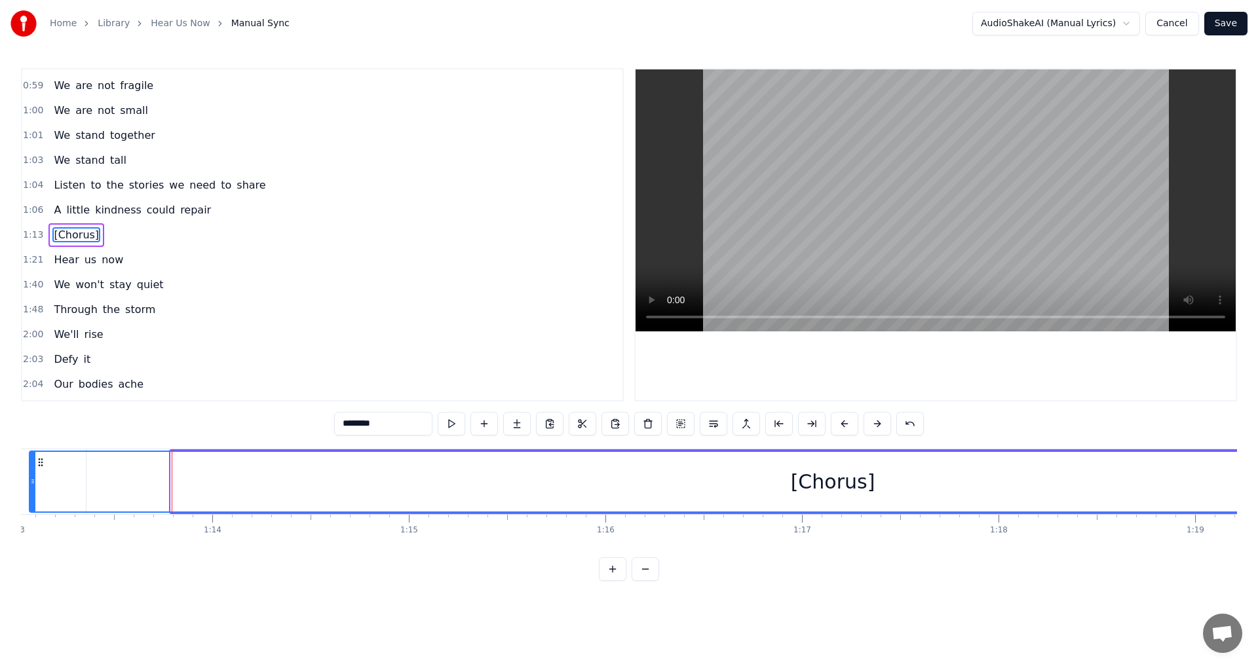
drag, startPoint x: 174, startPoint y: 483, endPoint x: 33, endPoint y: 493, distance: 141.8
click at [33, 493] on div at bounding box center [32, 482] width 5 height 60
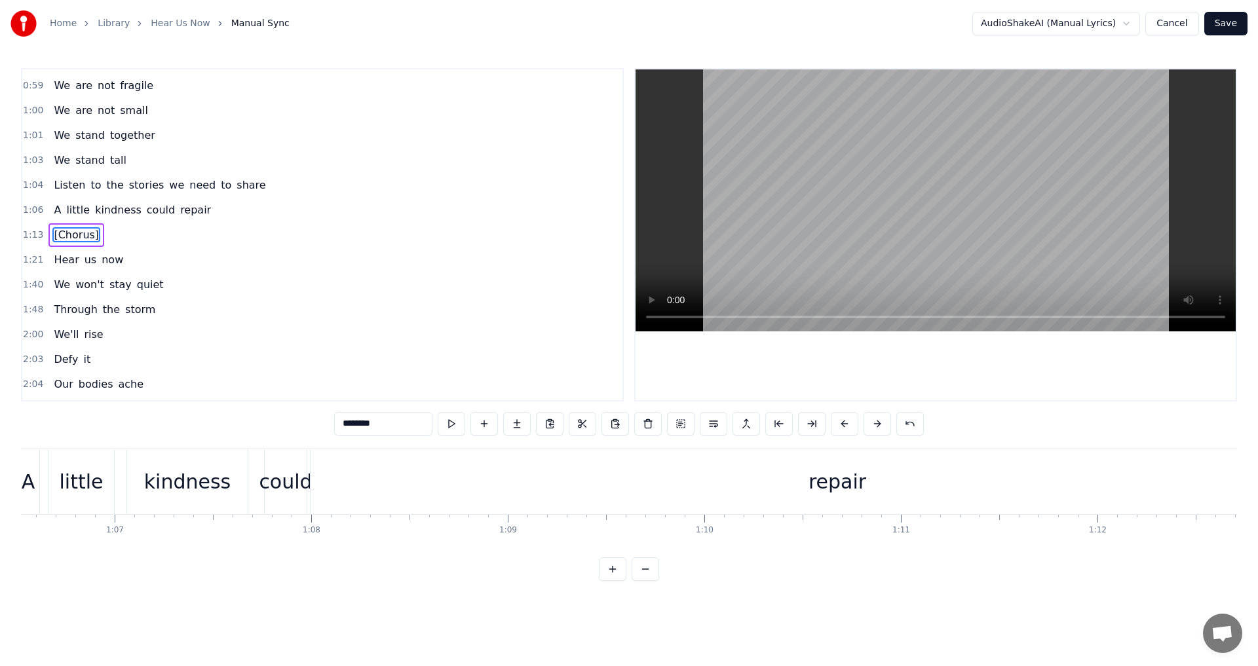
scroll to position [0, 13093]
click at [394, 493] on div "repair" at bounding box center [815, 481] width 1053 height 65
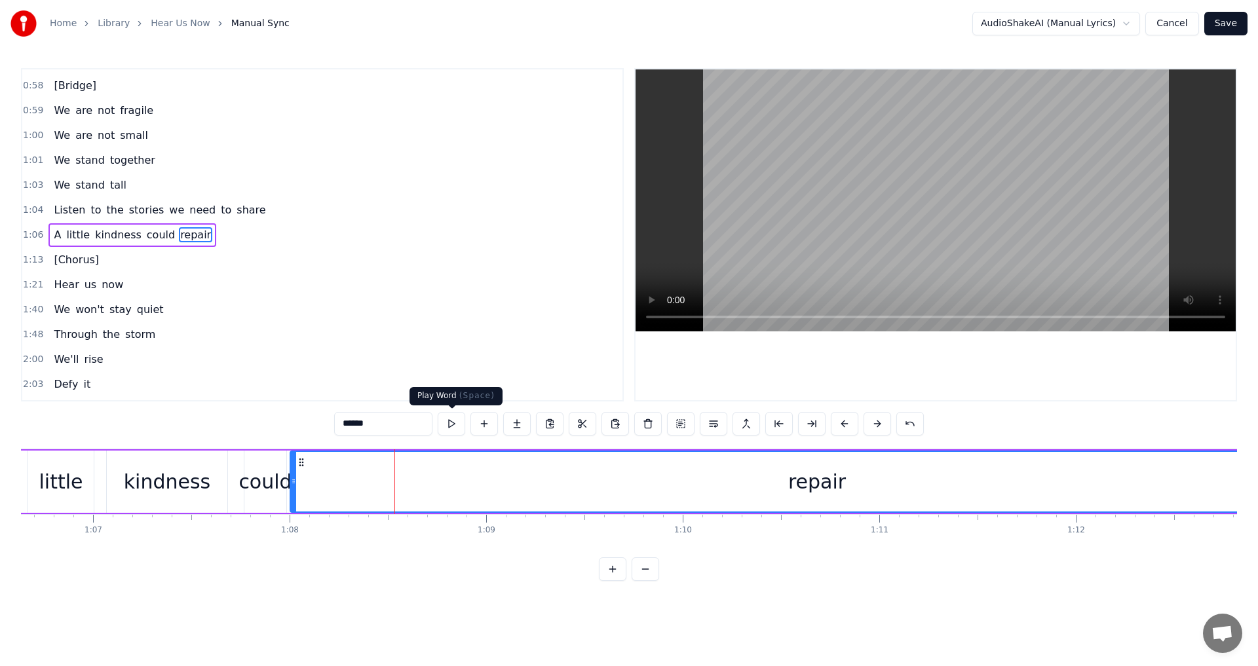
click at [452, 428] on button at bounding box center [452, 424] width 28 height 24
click at [449, 426] on button at bounding box center [452, 424] width 28 height 24
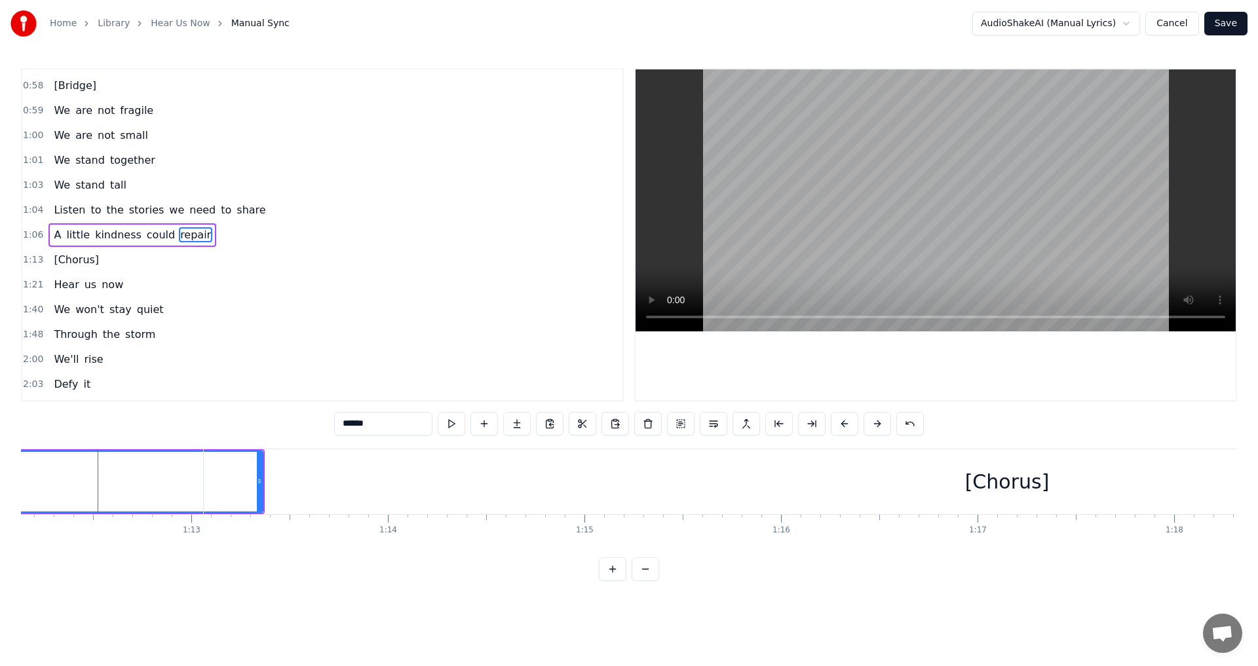
scroll to position [0, 14185]
drag, startPoint x: 248, startPoint y: 479, endPoint x: 234, endPoint y: 481, distance: 13.9
click at [234, 481] on div "[Chorus]" at bounding box center [996, 481] width 1606 height 65
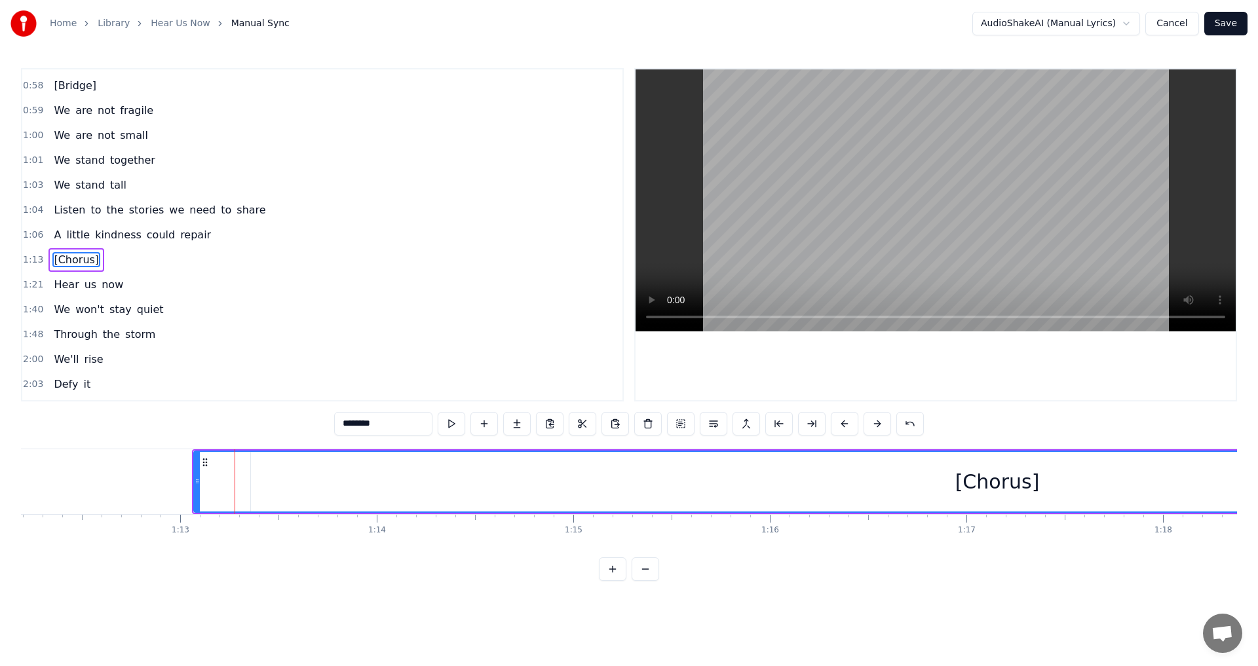
scroll to position [743, 0]
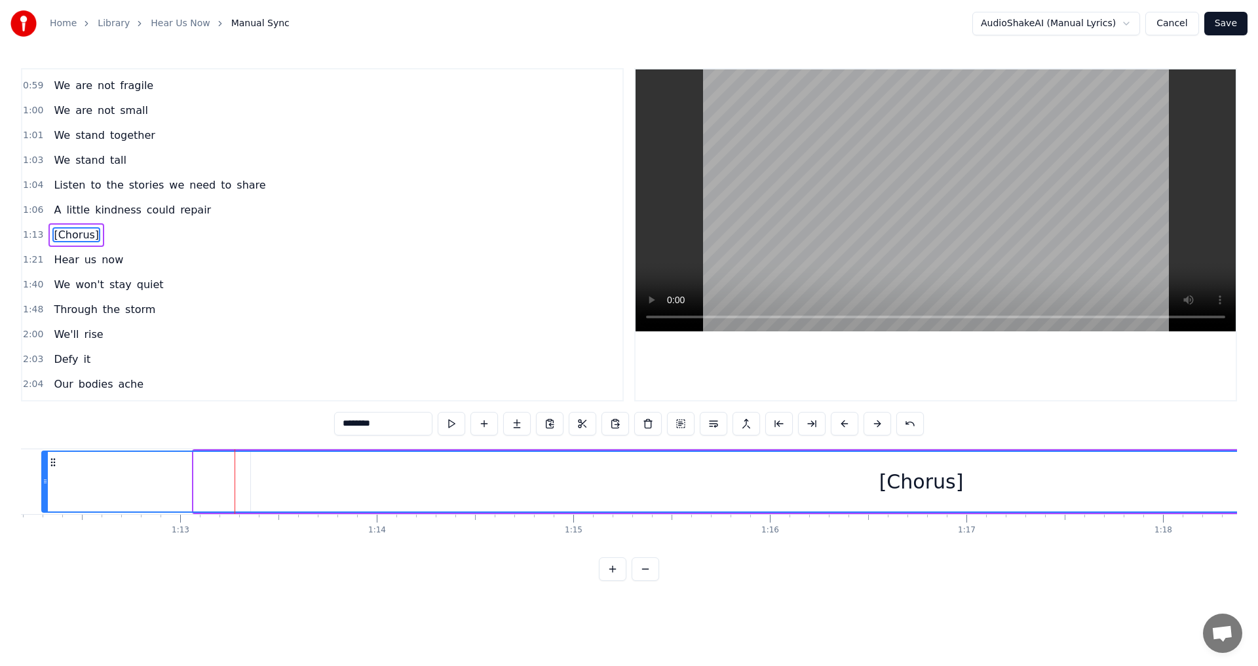
drag, startPoint x: 195, startPoint y: 483, endPoint x: 43, endPoint y: 493, distance: 152.2
click at [43, 493] on div at bounding box center [45, 482] width 5 height 60
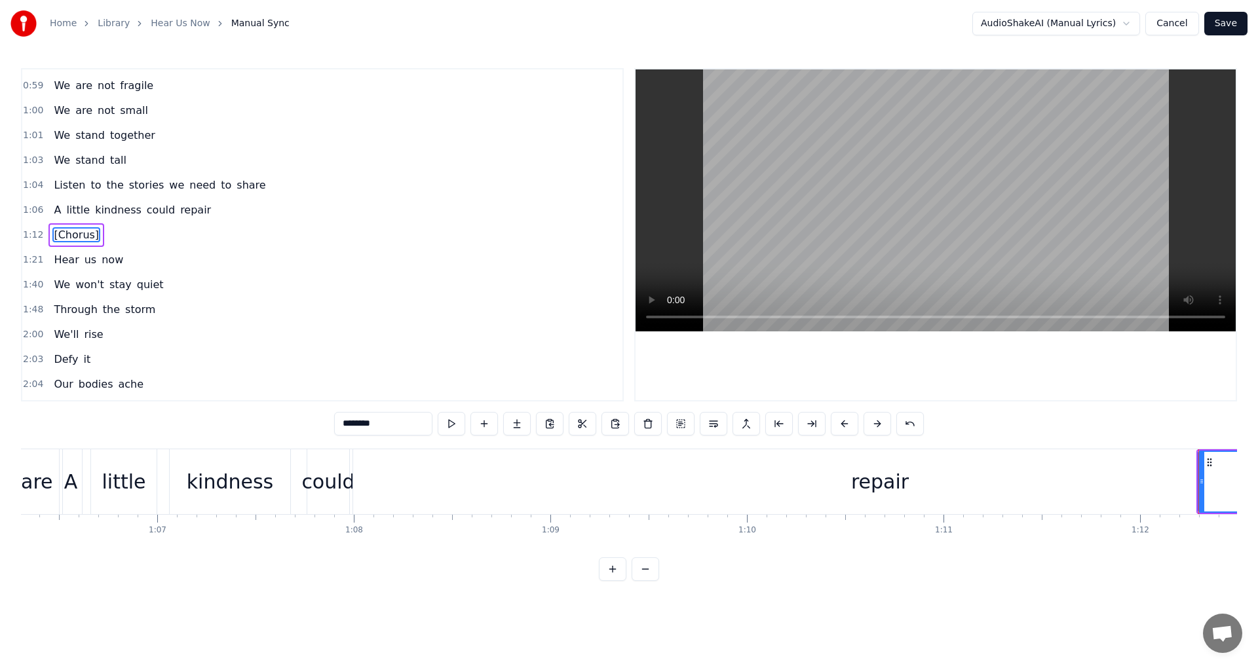
scroll to position [0, 13179]
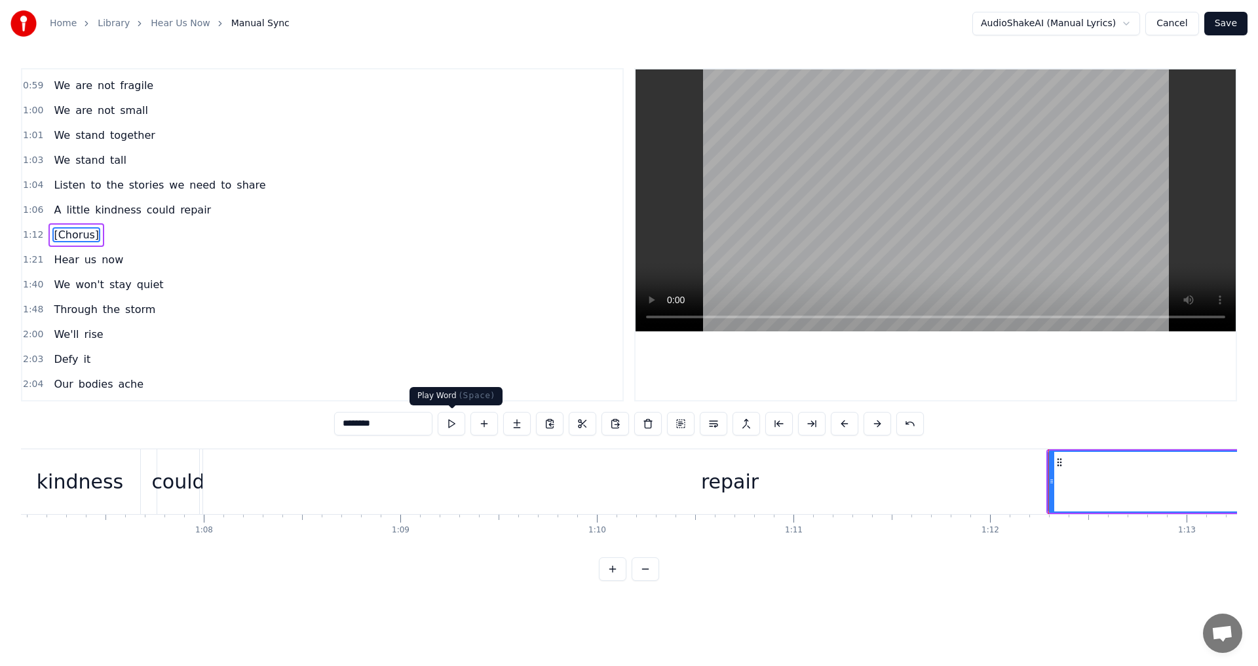
click at [457, 425] on button at bounding box center [452, 424] width 28 height 24
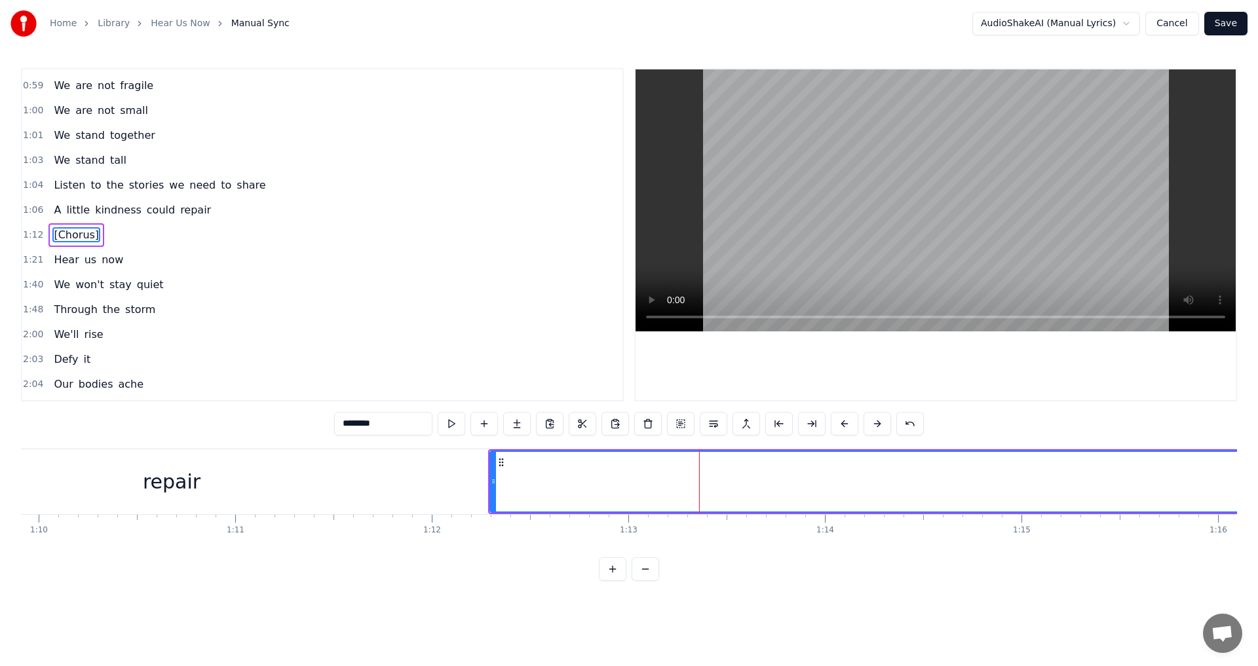
scroll to position [0, 12986]
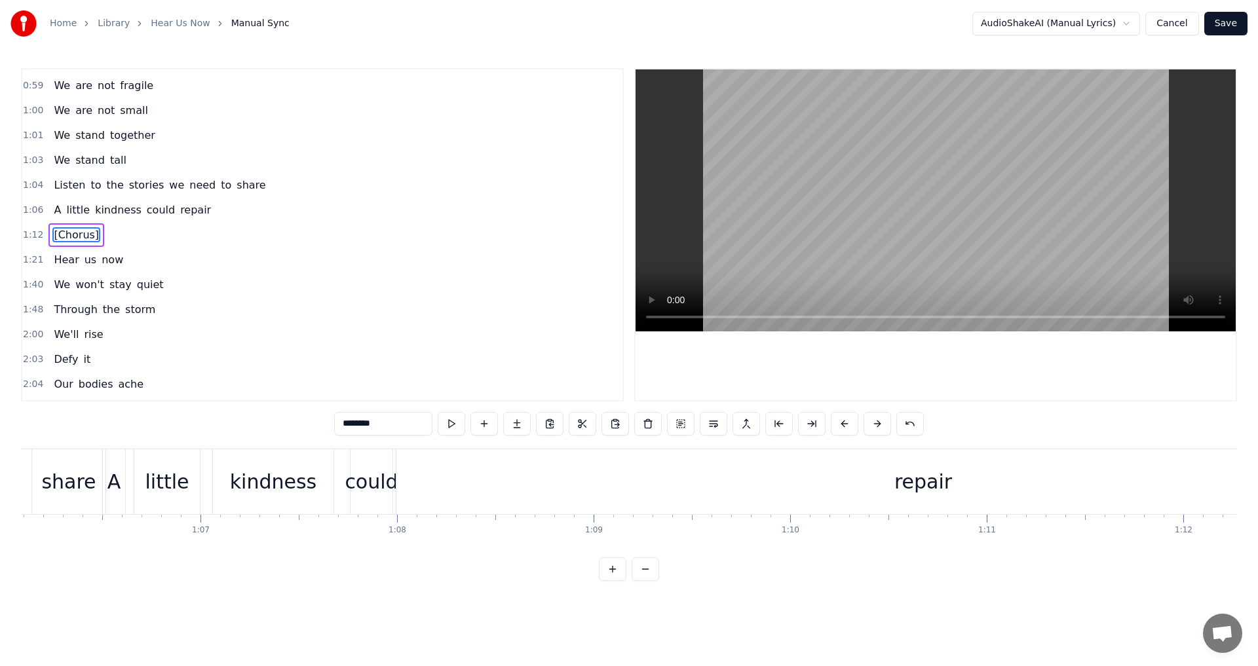
click at [403, 498] on div "repair" at bounding box center [922, 481] width 1053 height 65
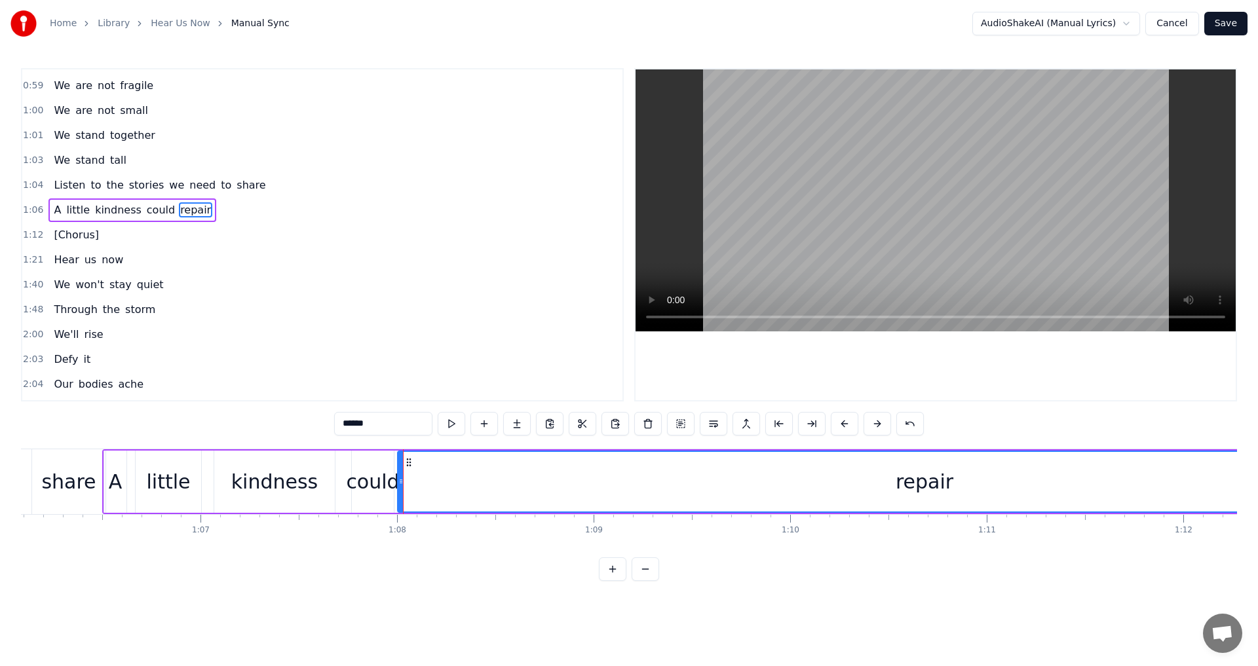
scroll to position [718, 0]
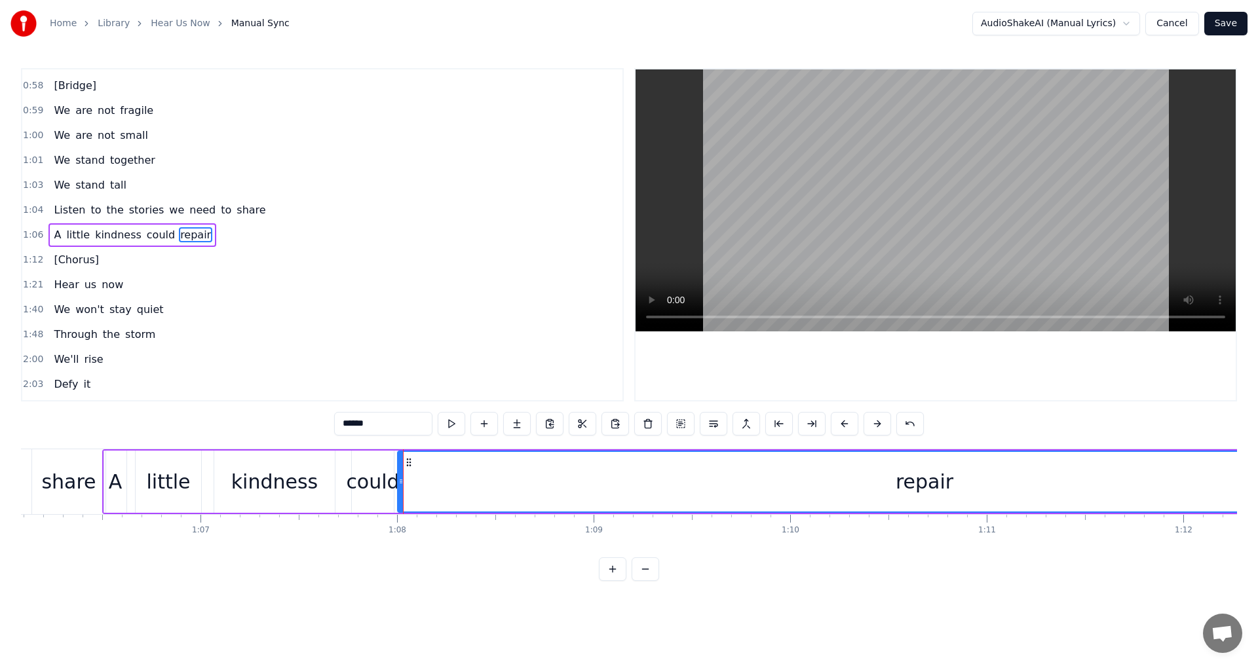
click at [542, 479] on div "repair" at bounding box center [924, 482] width 1052 height 60
click at [457, 422] on button at bounding box center [452, 424] width 28 height 24
click at [457, 423] on button at bounding box center [452, 424] width 28 height 24
drag, startPoint x: 401, startPoint y: 480, endPoint x: 434, endPoint y: 491, distance: 35.2
click at [434, 491] on div at bounding box center [434, 482] width 5 height 60
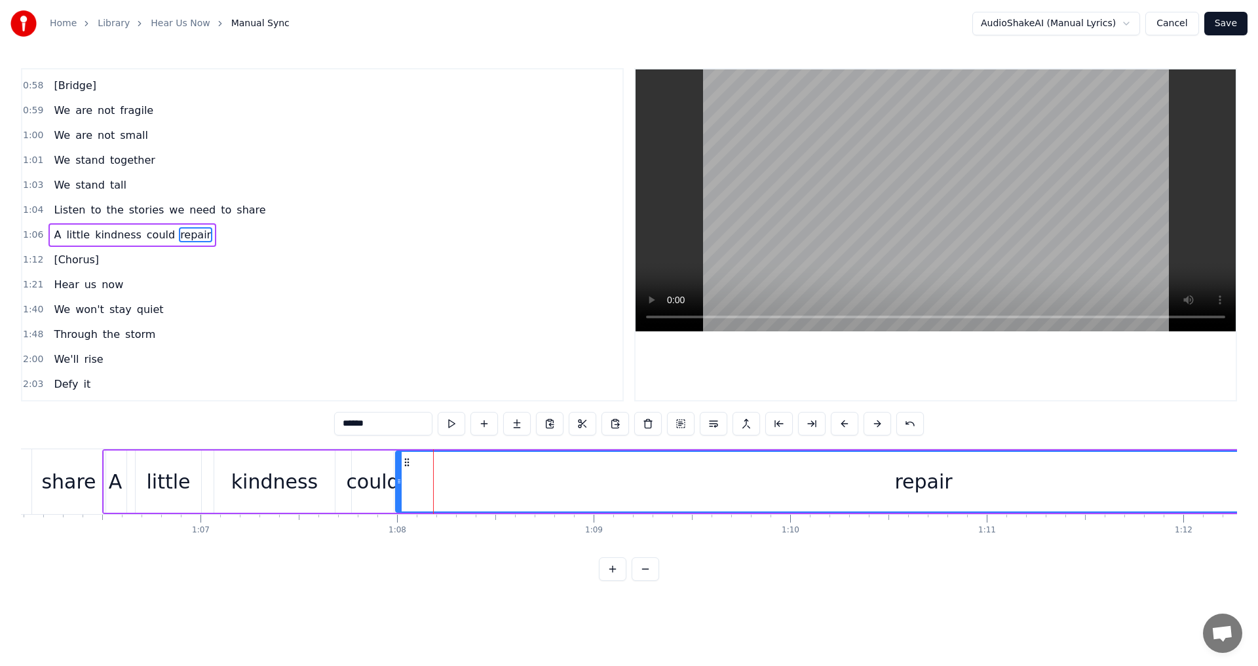
drag, startPoint x: 434, startPoint y: 491, endPoint x: 399, endPoint y: 493, distance: 35.4
click at [399, 493] on div at bounding box center [398, 482] width 5 height 60
click at [915, 493] on div "repair" at bounding box center [923, 481] width 58 height 29
drag, startPoint x: 932, startPoint y: 481, endPoint x: 897, endPoint y: 481, distance: 34.7
click at [897, 481] on div "repair" at bounding box center [923, 482] width 1054 height 60
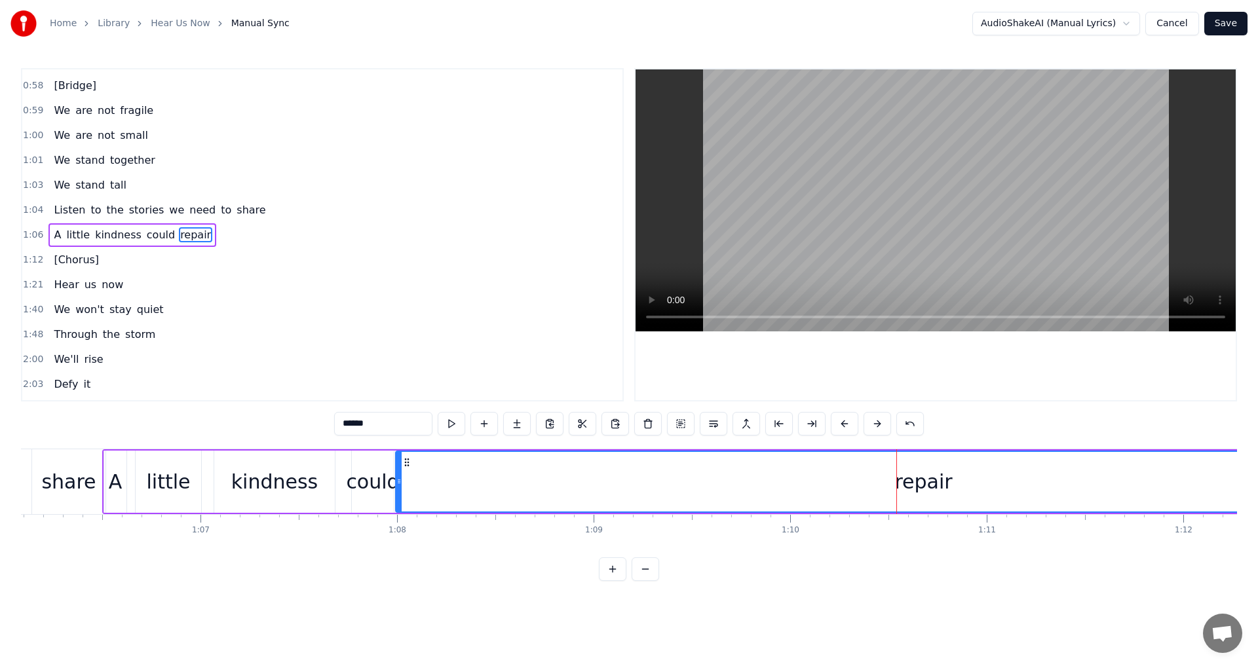
click at [897, 481] on div "repair" at bounding box center [923, 482] width 1054 height 60
click at [956, 485] on div "repair" at bounding box center [923, 482] width 1054 height 60
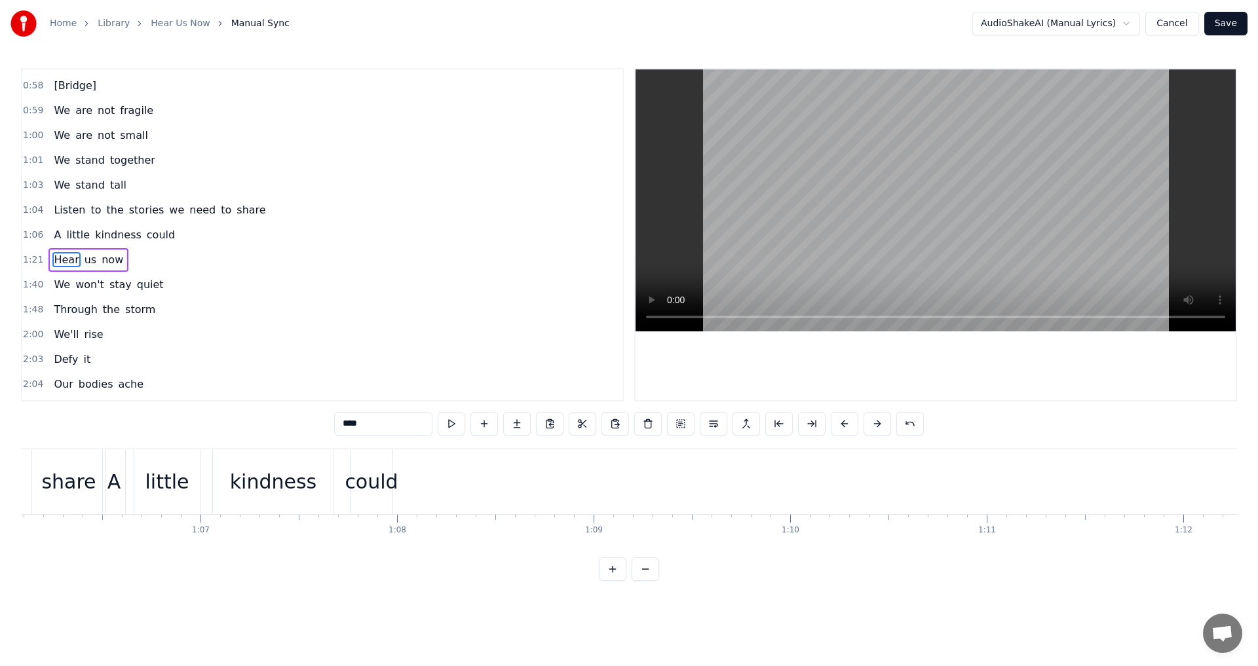
type input "**"
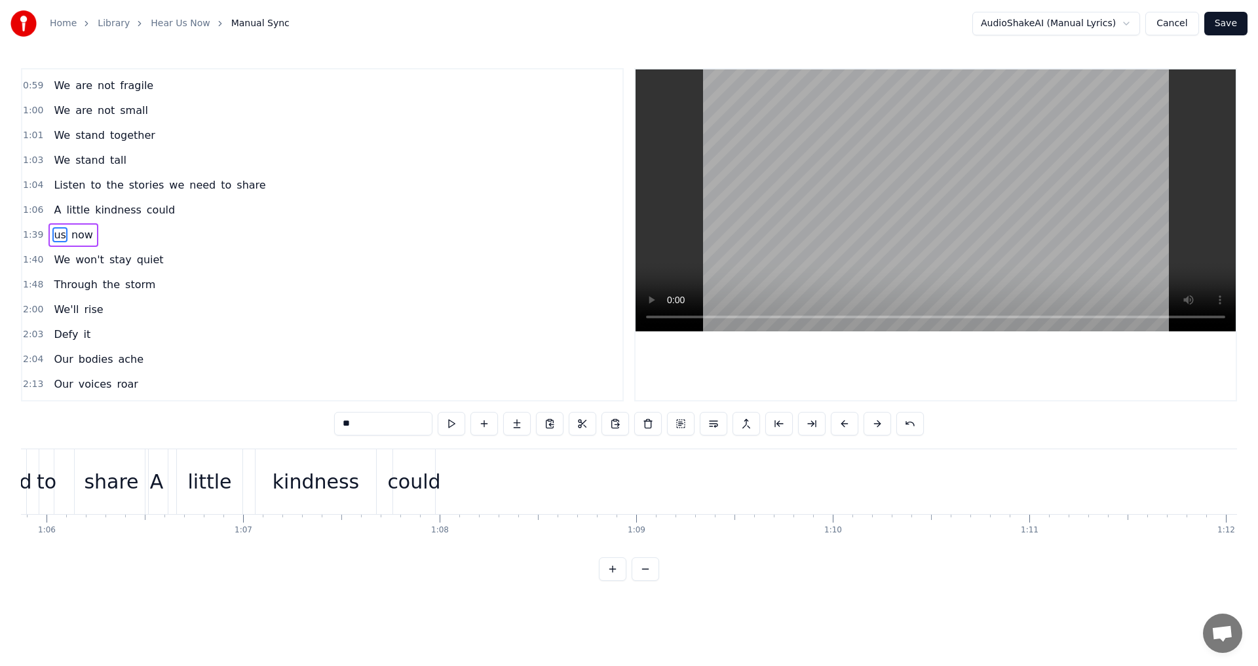
scroll to position [0, 13007]
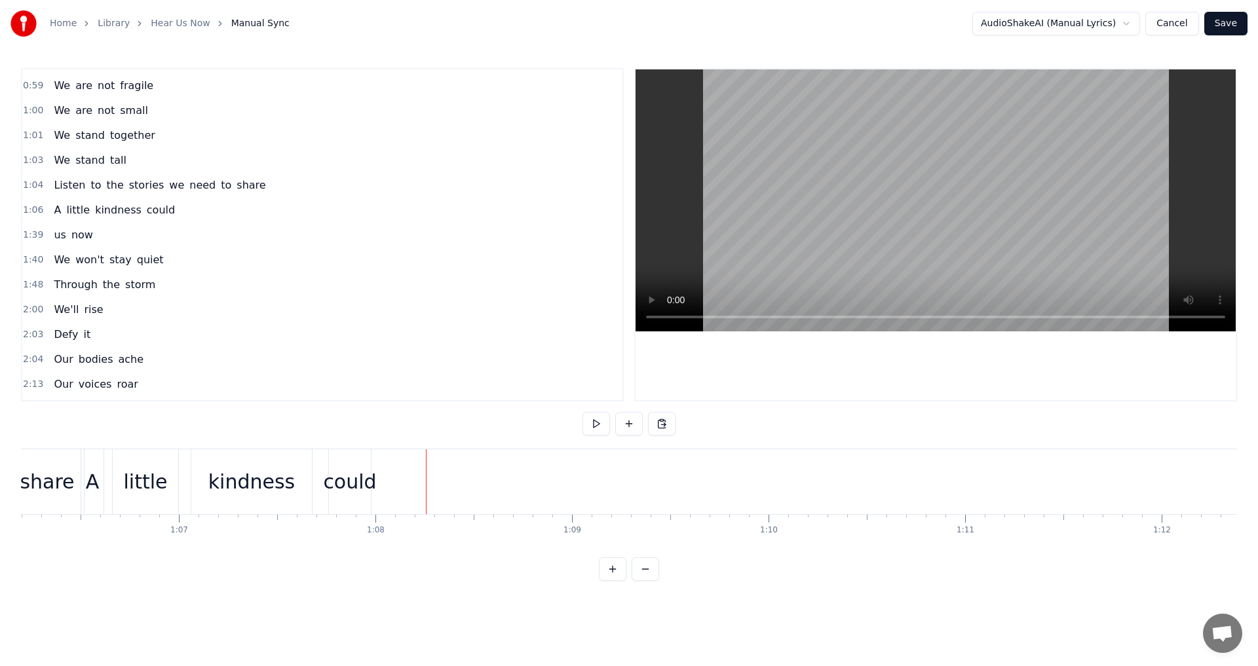
click at [426, 482] on div at bounding box center [426, 481] width 1 height 65
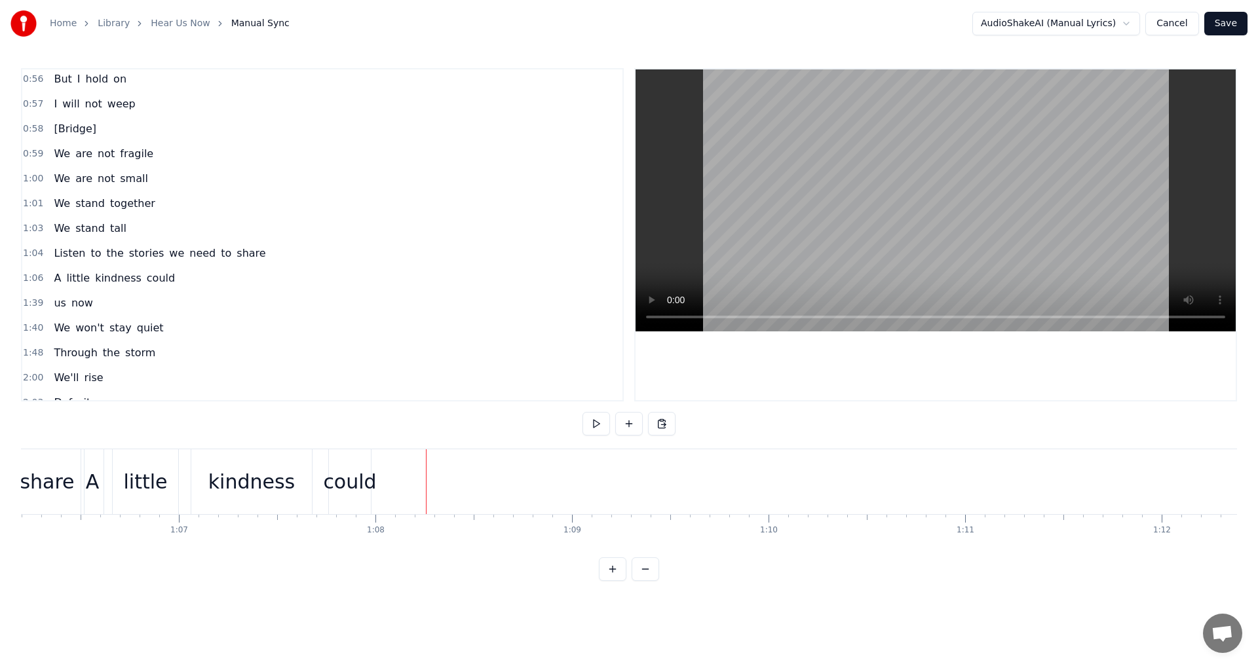
scroll to position [699, 0]
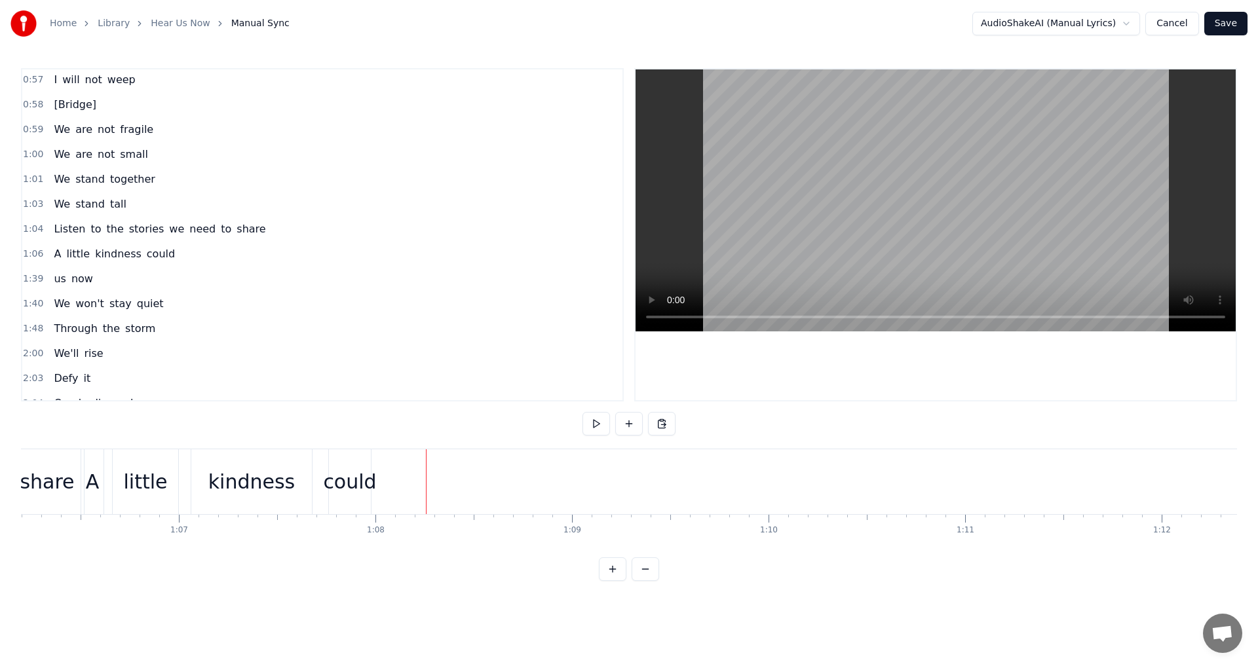
click at [194, 243] on div "1:06 A little kindness could" at bounding box center [322, 254] width 600 height 25
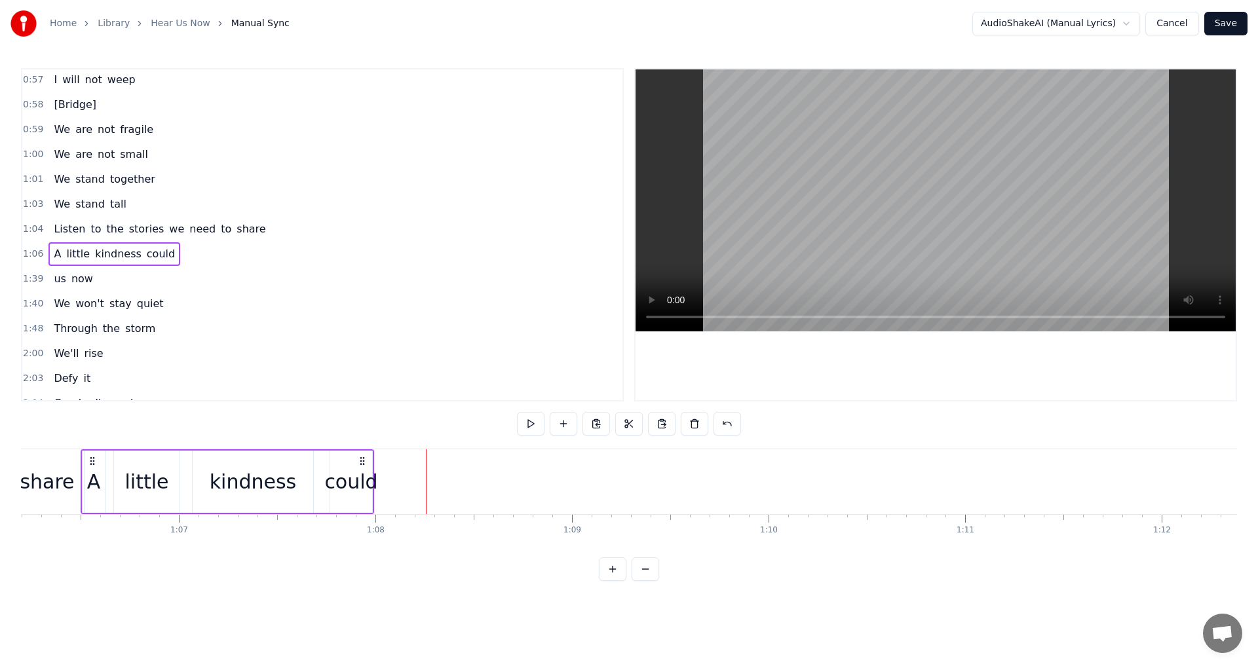
scroll to position [0, 13001]
drag, startPoint x: 184, startPoint y: 248, endPoint x: 179, endPoint y: 253, distance: 7.0
click at [183, 249] on div "1:06 A little kindness could" at bounding box center [322, 254] width 600 height 25
click at [176, 252] on div "1:06 A little kindness could" at bounding box center [322, 254] width 600 height 25
click at [174, 254] on div "1:06 A little kindness could" at bounding box center [322, 254] width 600 height 25
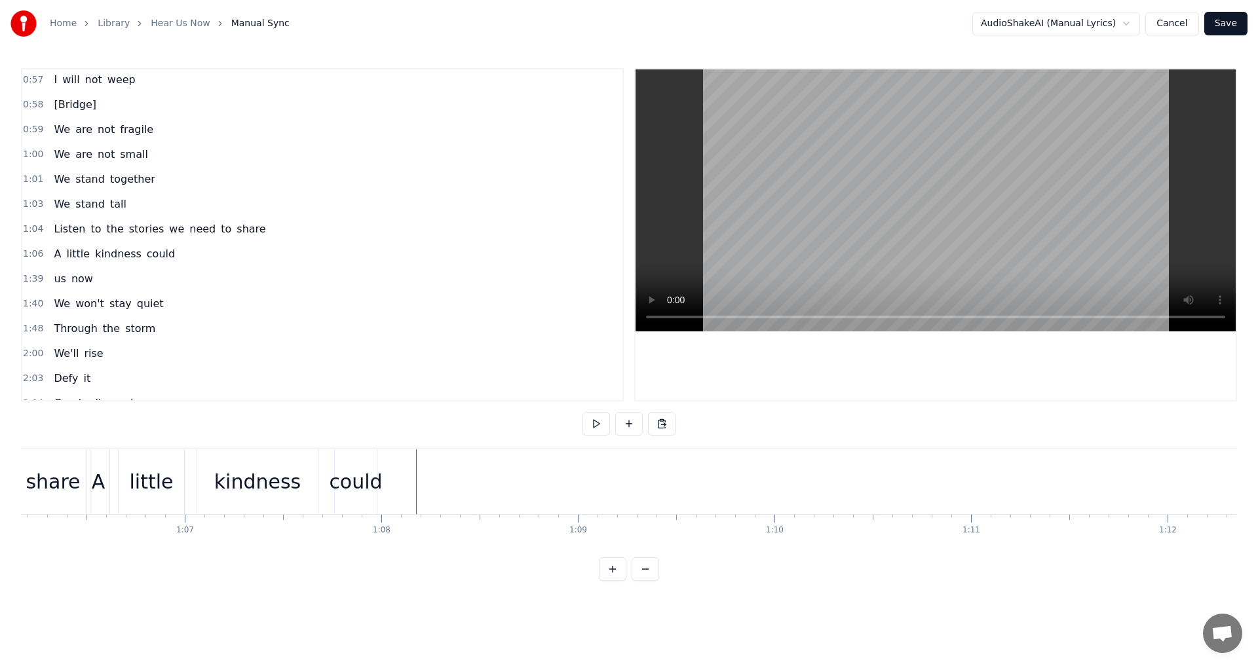
click at [416, 486] on div at bounding box center [416, 481] width 1 height 65
click at [191, 253] on div "1:06 A little kindness could" at bounding box center [322, 254] width 600 height 25
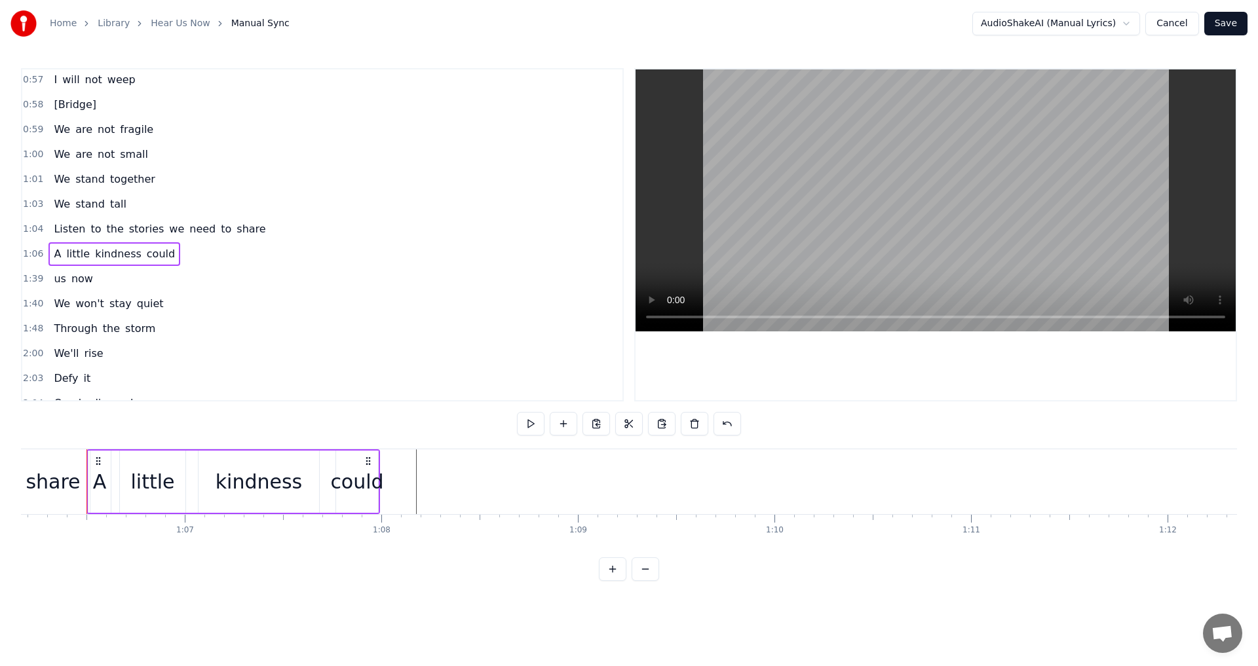
click at [164, 259] on div "1:06 A little kindness could" at bounding box center [322, 254] width 600 height 25
click at [161, 257] on div "A little kindness could" at bounding box center [114, 254] width 132 height 24
click at [160, 256] on div "A little kindness could" at bounding box center [114, 254] width 132 height 24
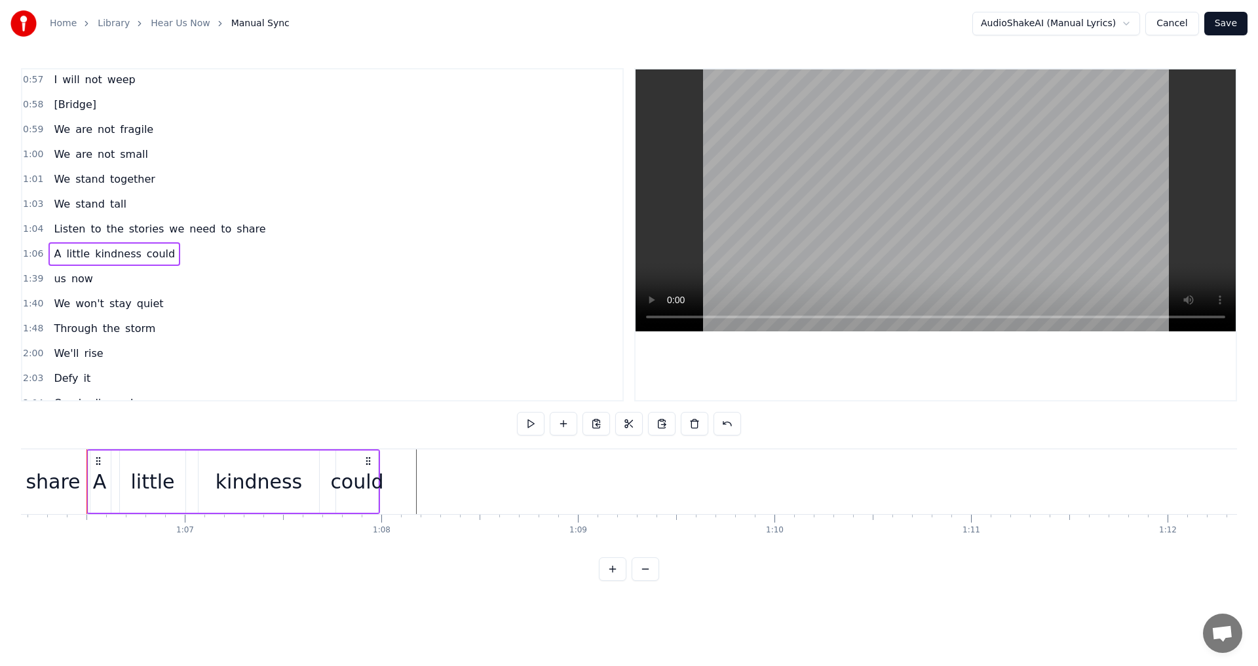
click at [160, 256] on div "A little kindness could" at bounding box center [114, 254] width 132 height 24
click at [567, 422] on button at bounding box center [564, 424] width 28 height 24
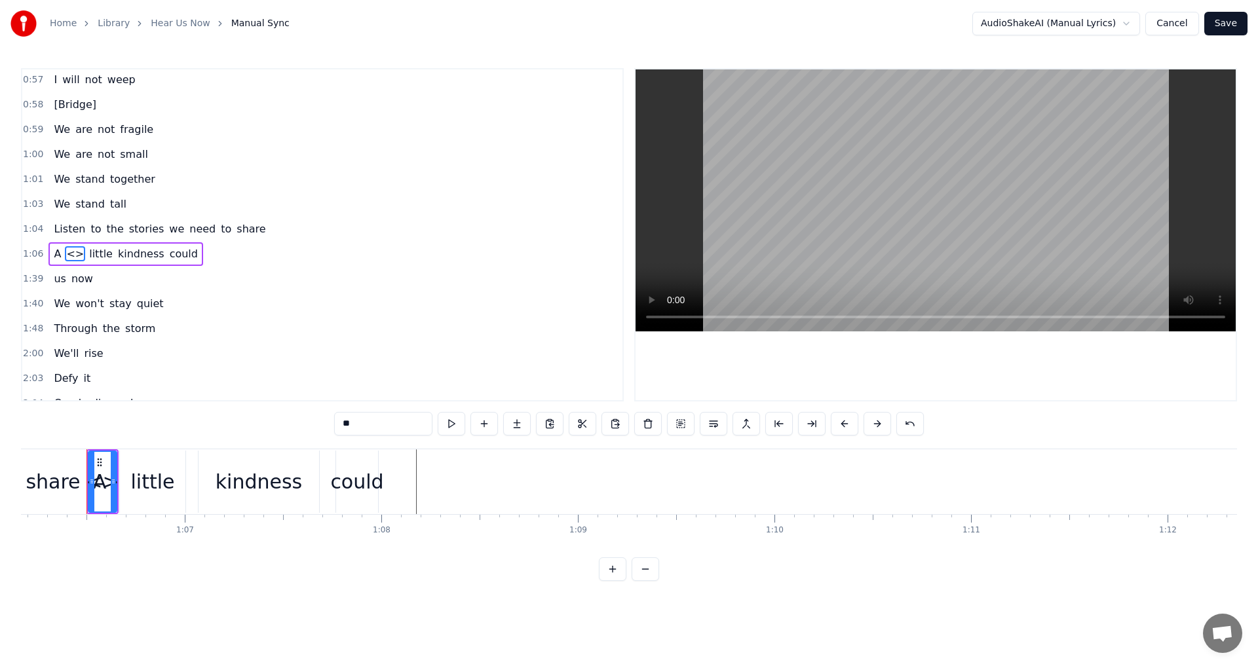
scroll to position [718, 0]
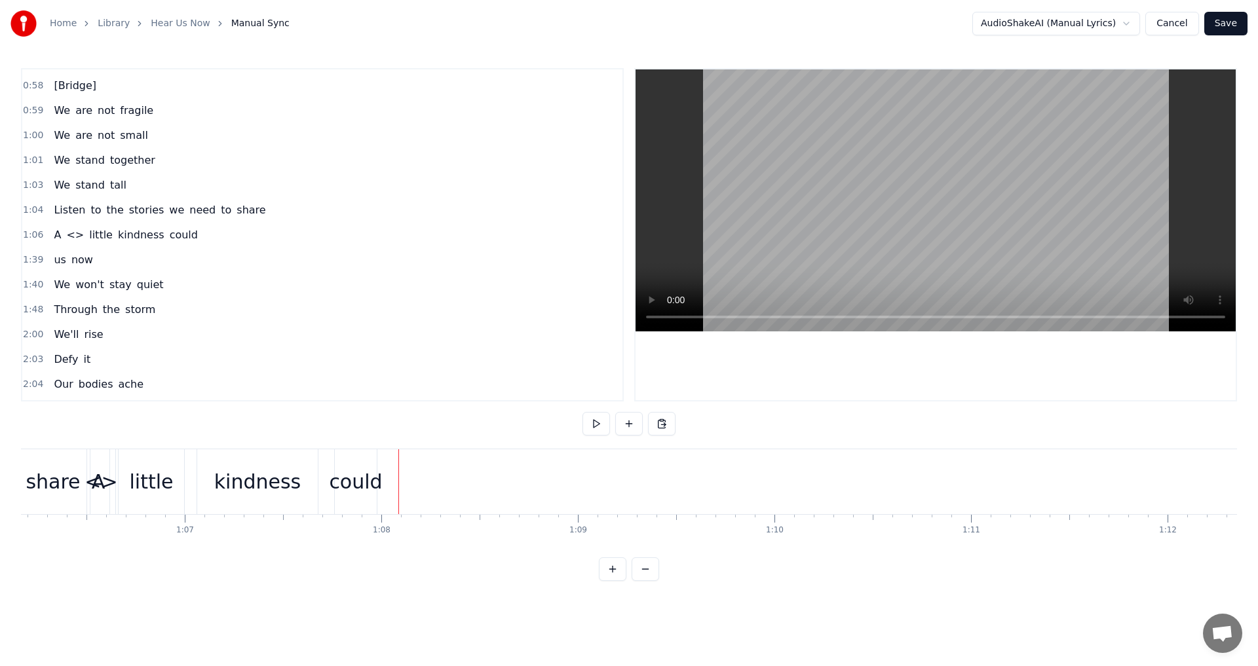
click at [180, 236] on div "A <> little kindness could" at bounding box center [125, 235] width 155 height 24
click at [379, 494] on div "could" at bounding box center [356, 481] width 53 height 29
